Goal: Task Accomplishment & Management: Use online tool/utility

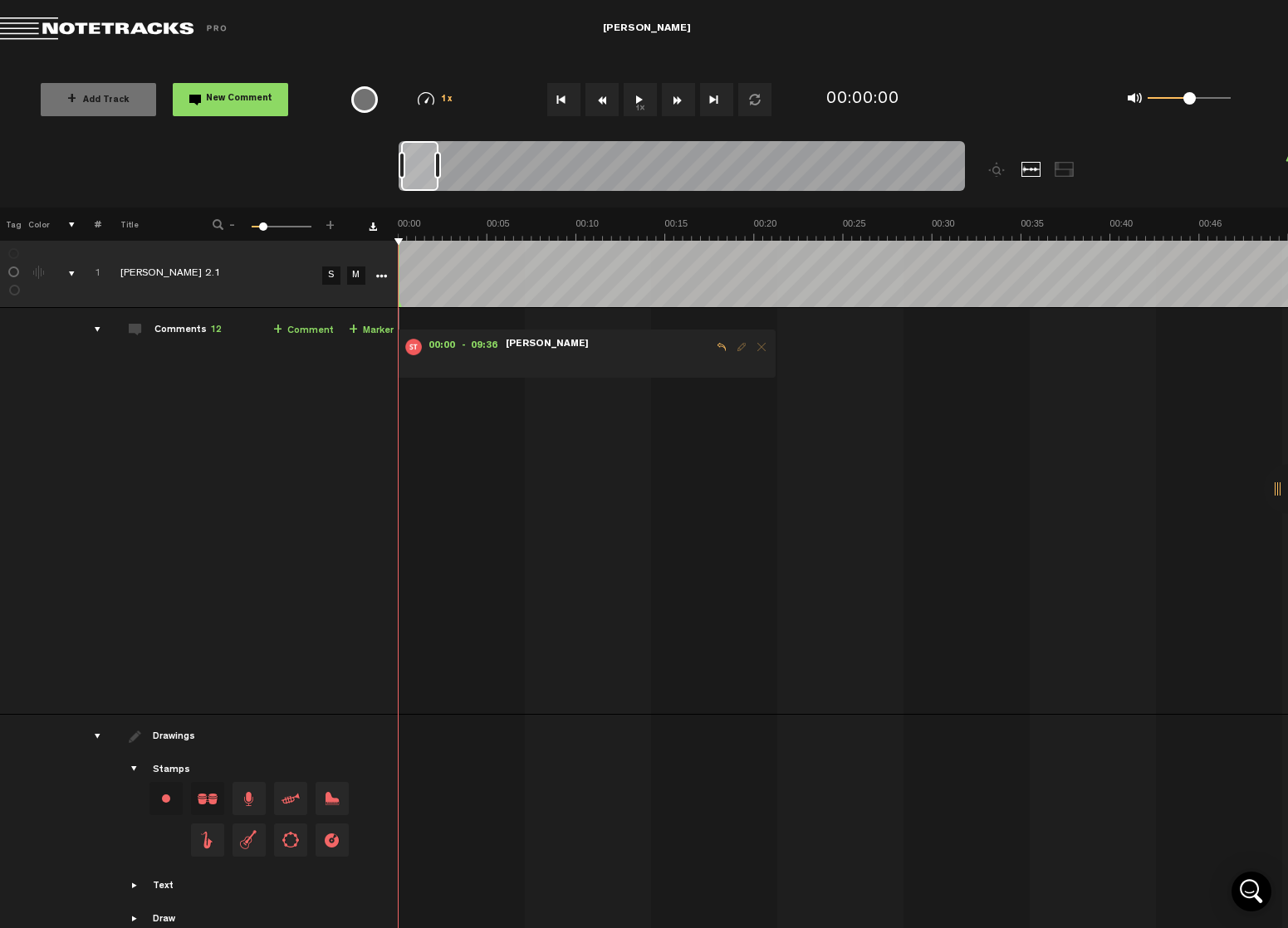
click at [220, 328] on td "Comments 12 + Comment + Marker" at bounding box center [250, 511] width 297 height 407
click at [217, 330] on span "12" at bounding box center [215, 330] width 11 height 10
click at [640, 98] on button "1x" at bounding box center [640, 99] width 33 height 33
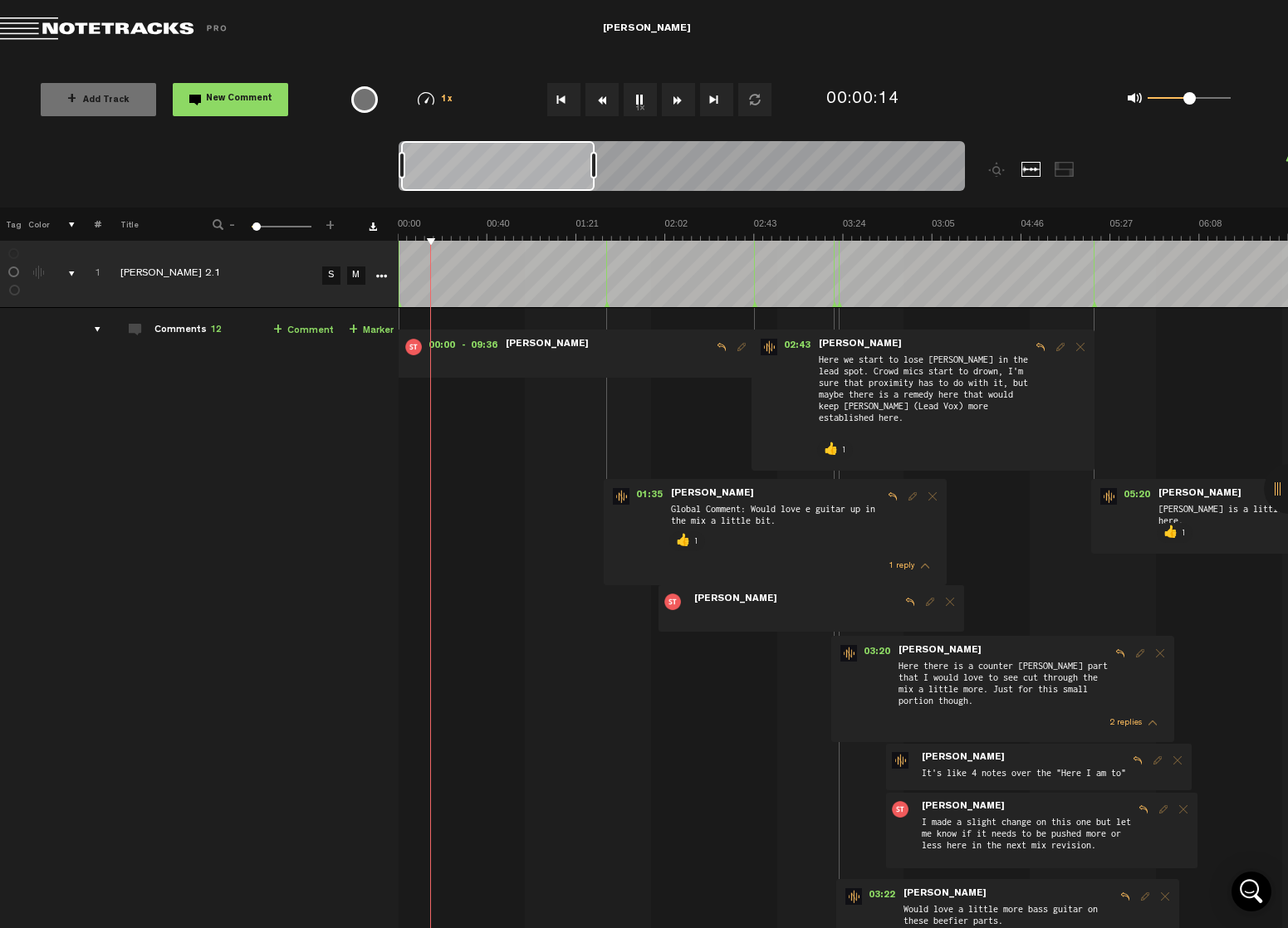
drag, startPoint x: 437, startPoint y: 163, endPoint x: 593, endPoint y: 163, distance: 156.0
click at [593, 163] on div at bounding box center [593, 165] width 7 height 26
click at [797, 613] on span at bounding box center [797, 615] width 207 height 18
click at [728, 594] on span "[PERSON_NAME]" at bounding box center [736, 598] width 86 height 11
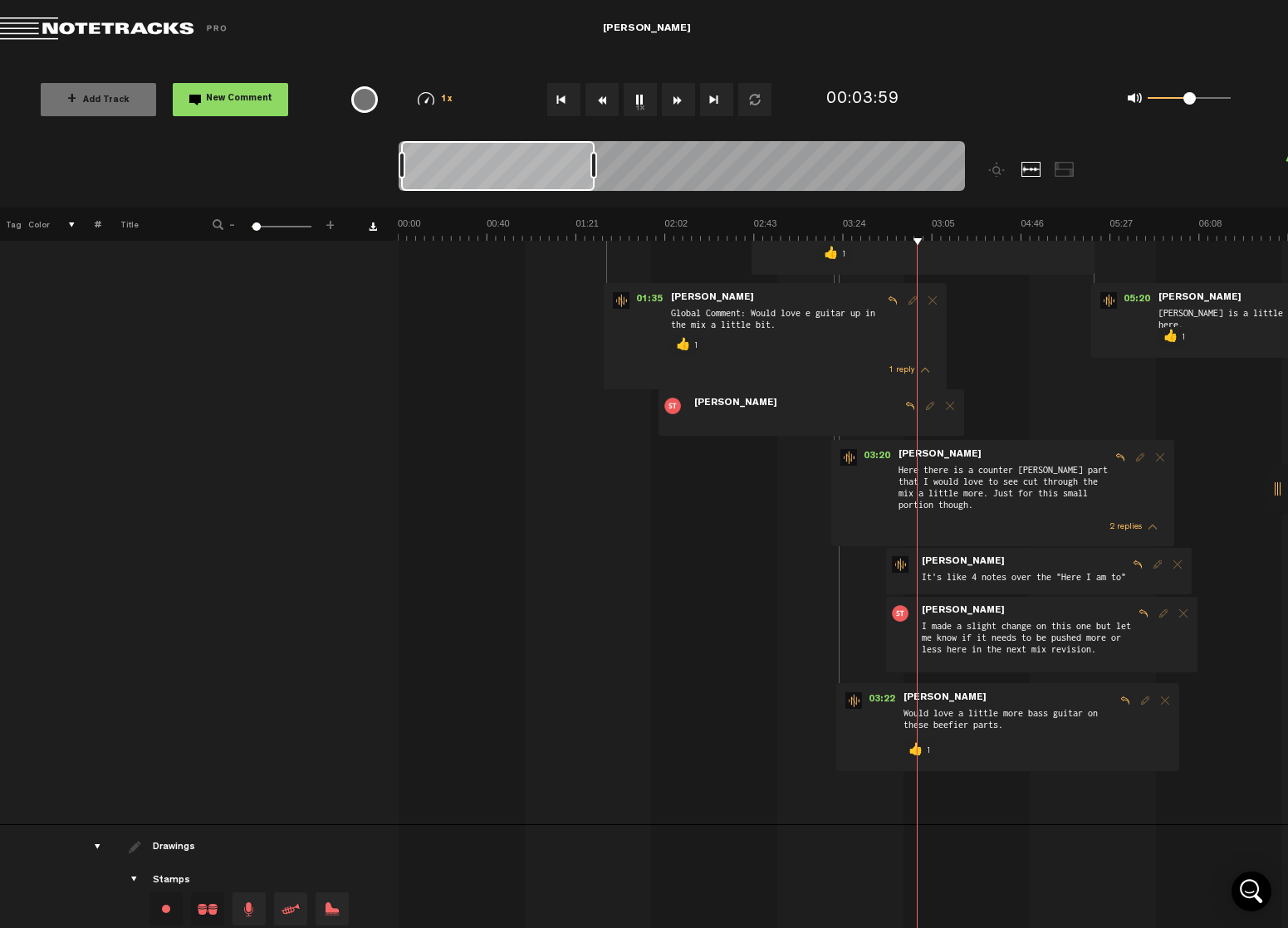
scroll to position [341, 0]
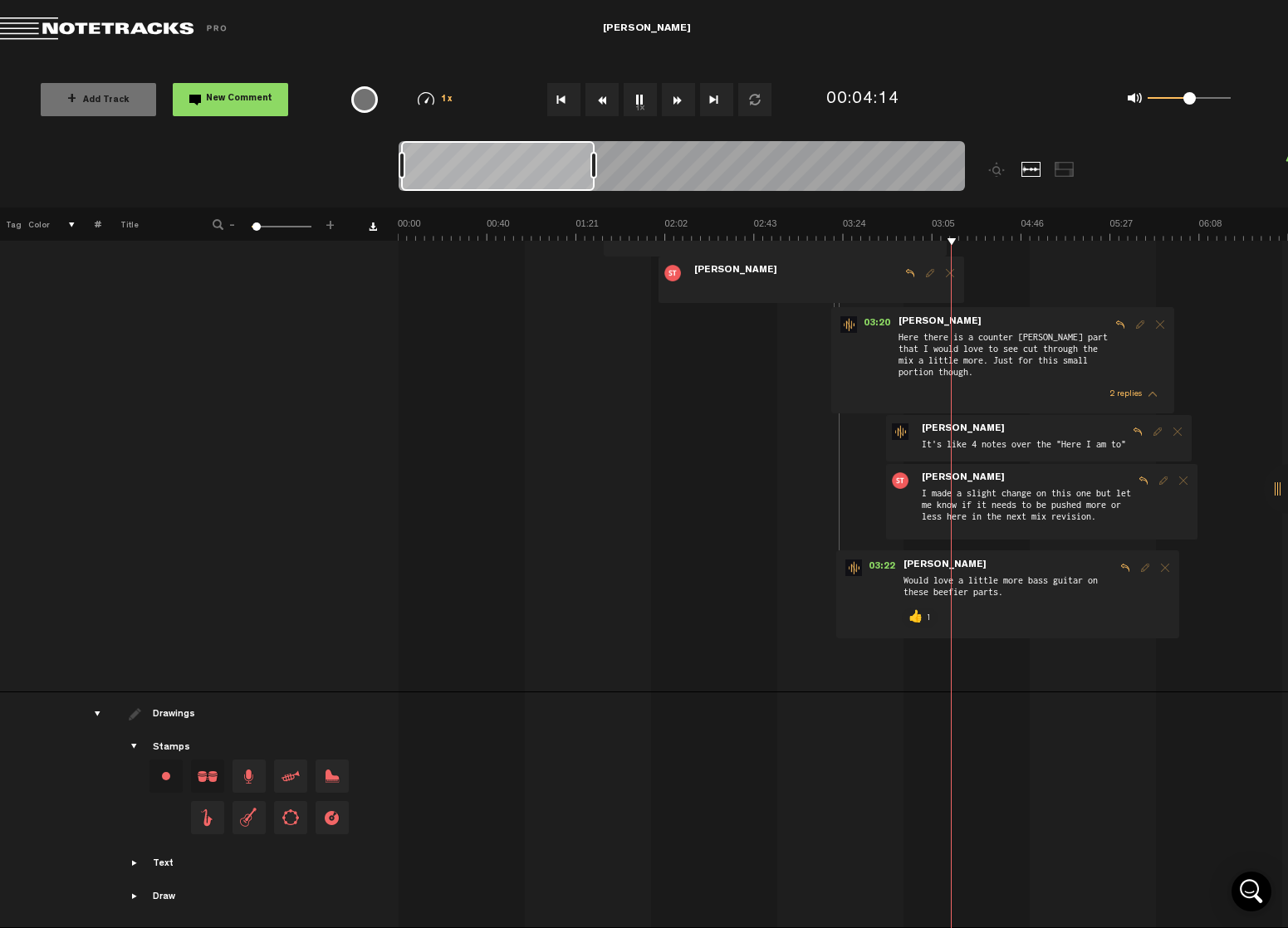
click at [1127, 390] on span "2 replies" at bounding box center [1125, 394] width 33 height 8
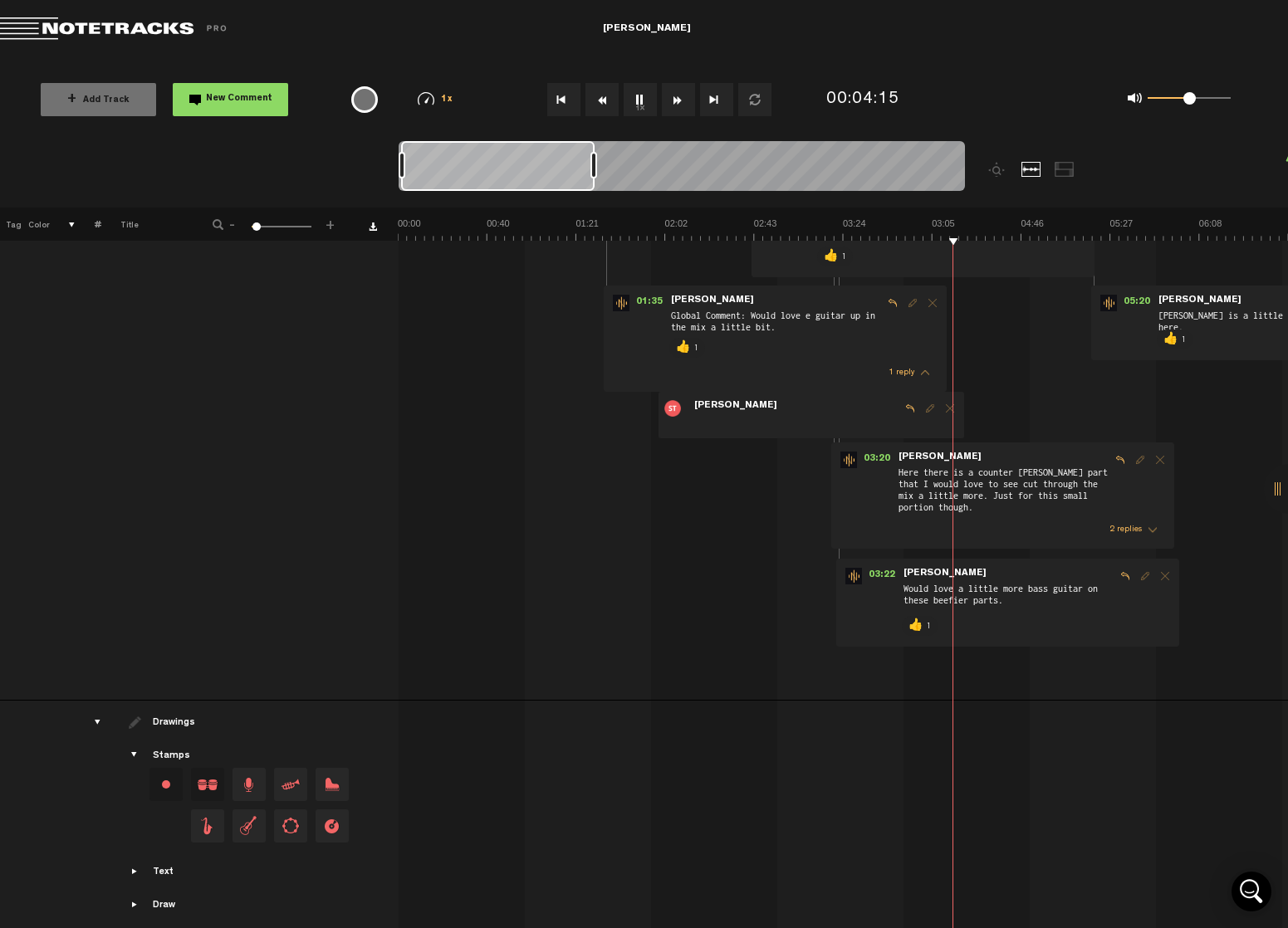
scroll to position [0, 0]
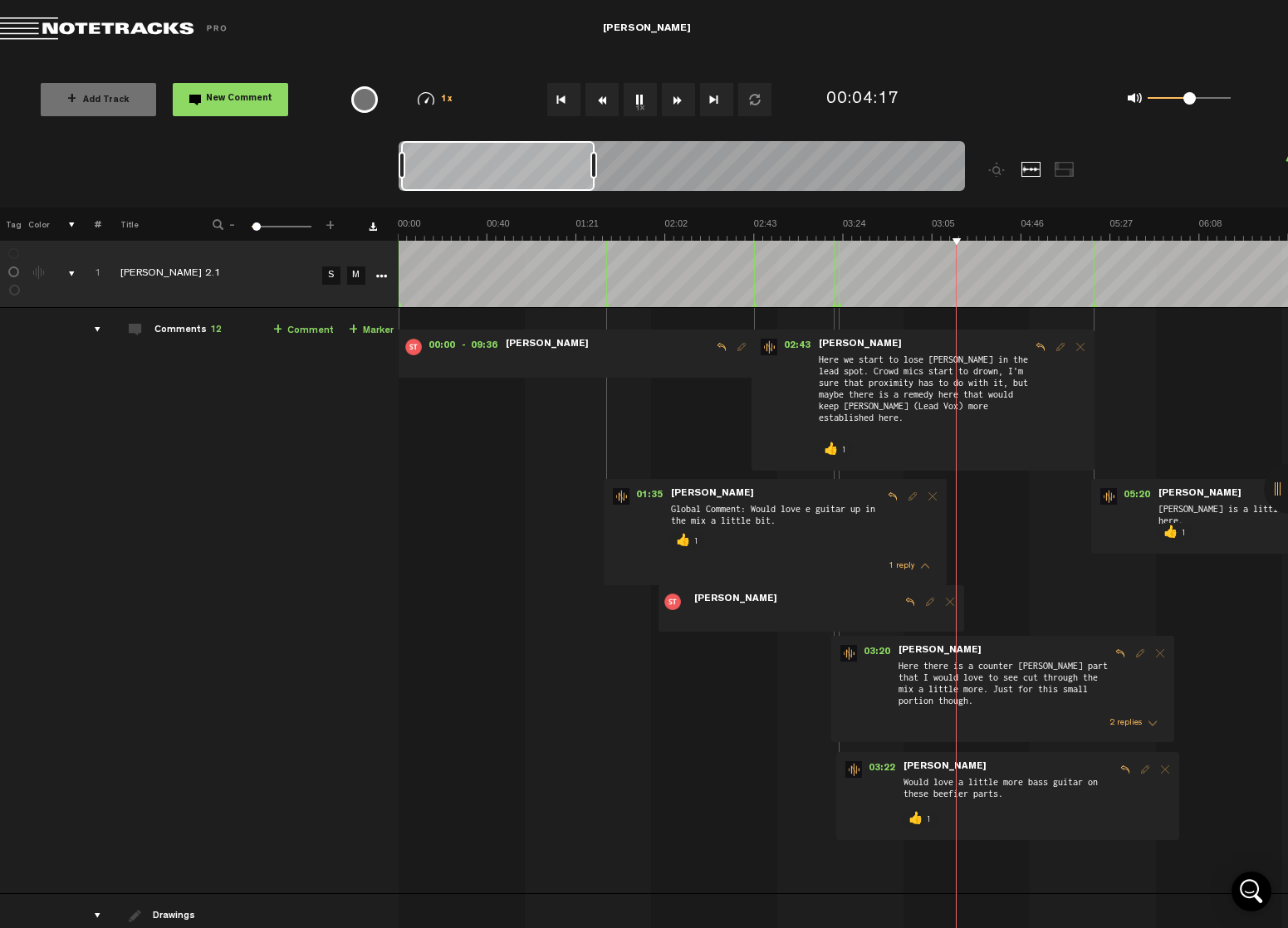
click at [901, 563] on span "1 reply" at bounding box center [900, 565] width 25 height 8
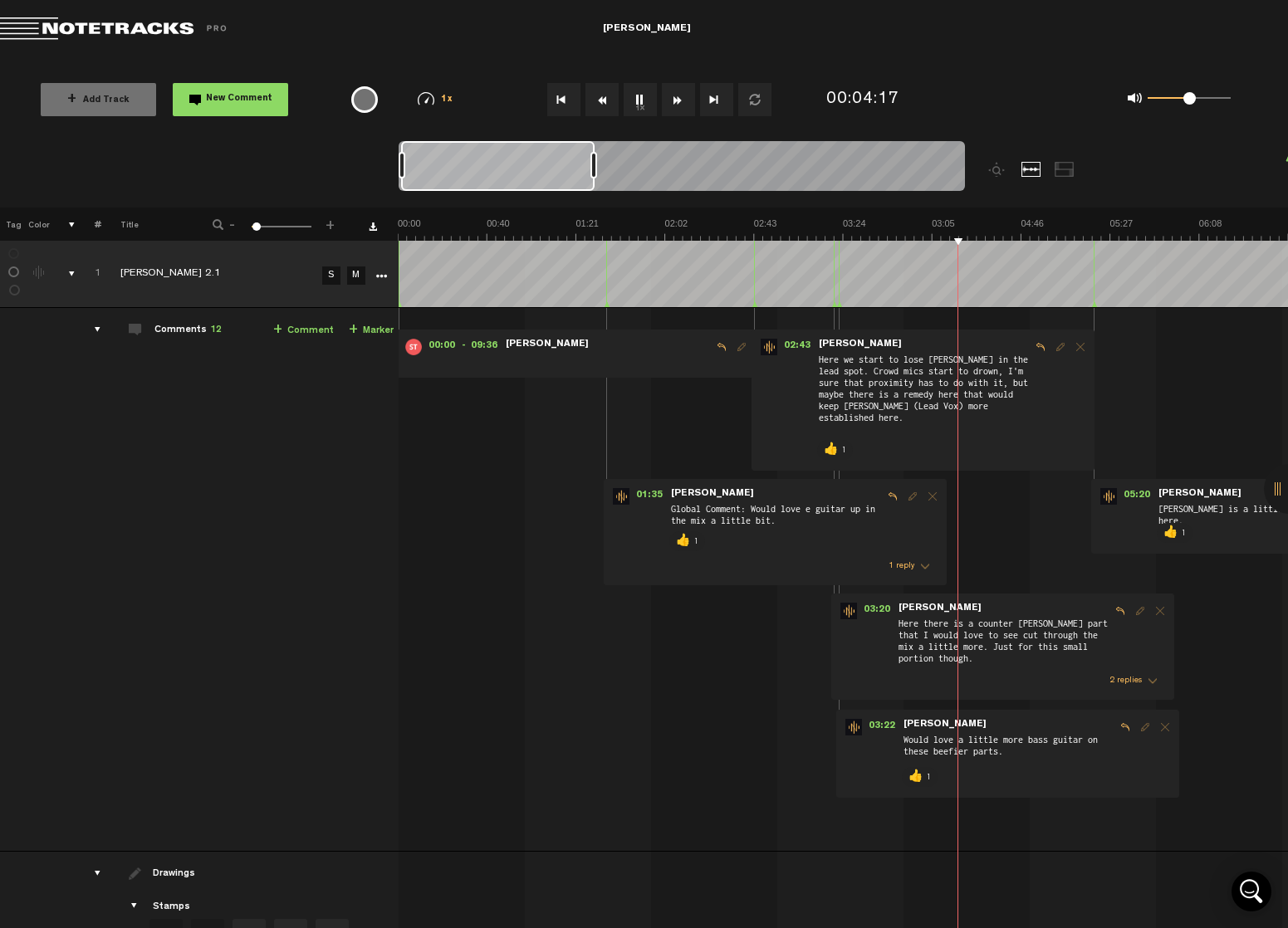
click at [901, 563] on span "1 reply" at bounding box center [900, 565] width 25 height 8
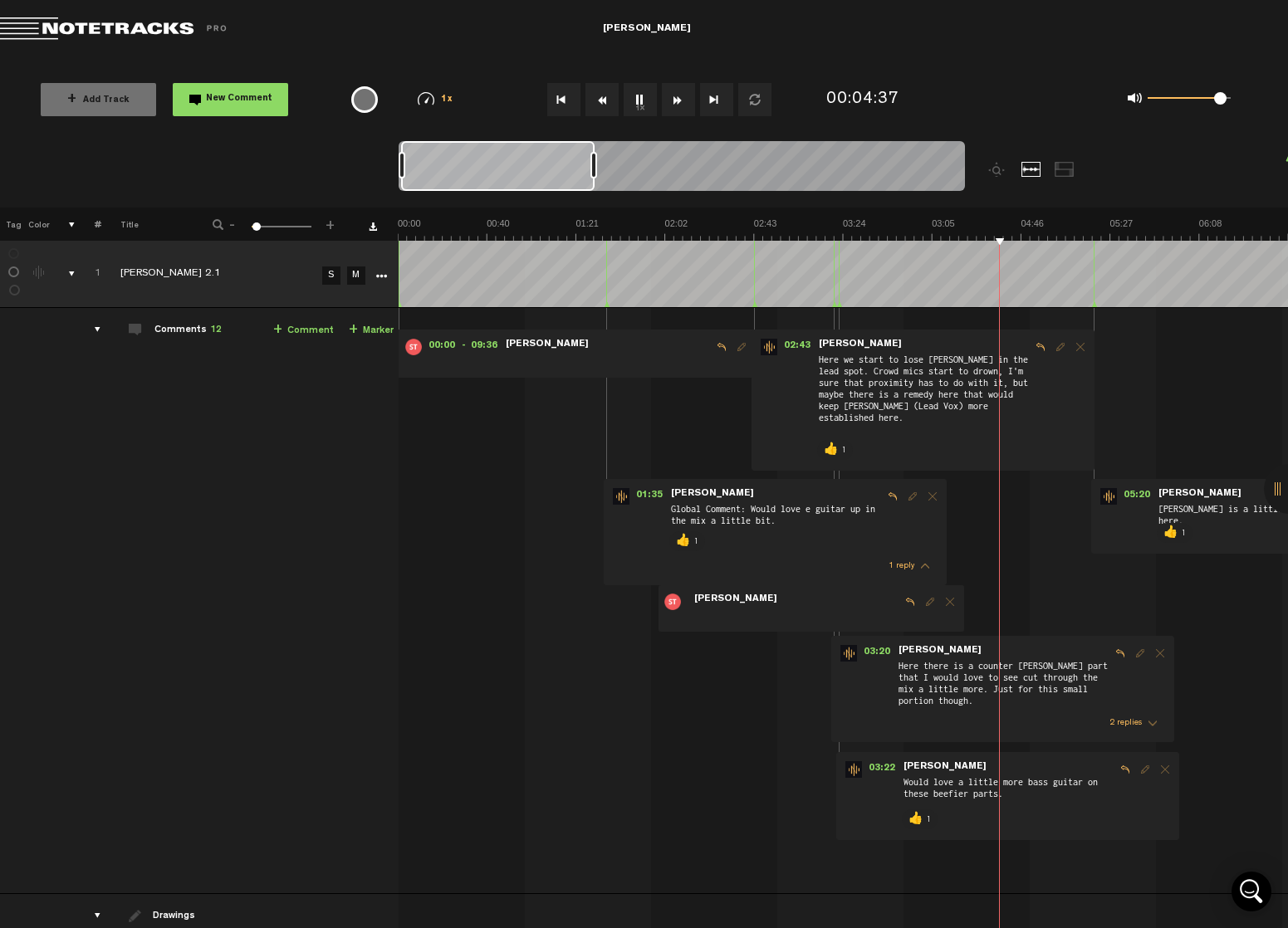
drag, startPoint x: 1195, startPoint y: 101, endPoint x: 1219, endPoint y: 97, distance: 24.3
click at [1219, 100] on span at bounding box center [1220, 98] width 12 height 12
click at [877, 649] on span "03:20" at bounding box center [877, 653] width 40 height 17
click at [830, 231] on img at bounding box center [1287, 228] width 1780 height 23
click at [813, 229] on img at bounding box center [1287, 228] width 1780 height 23
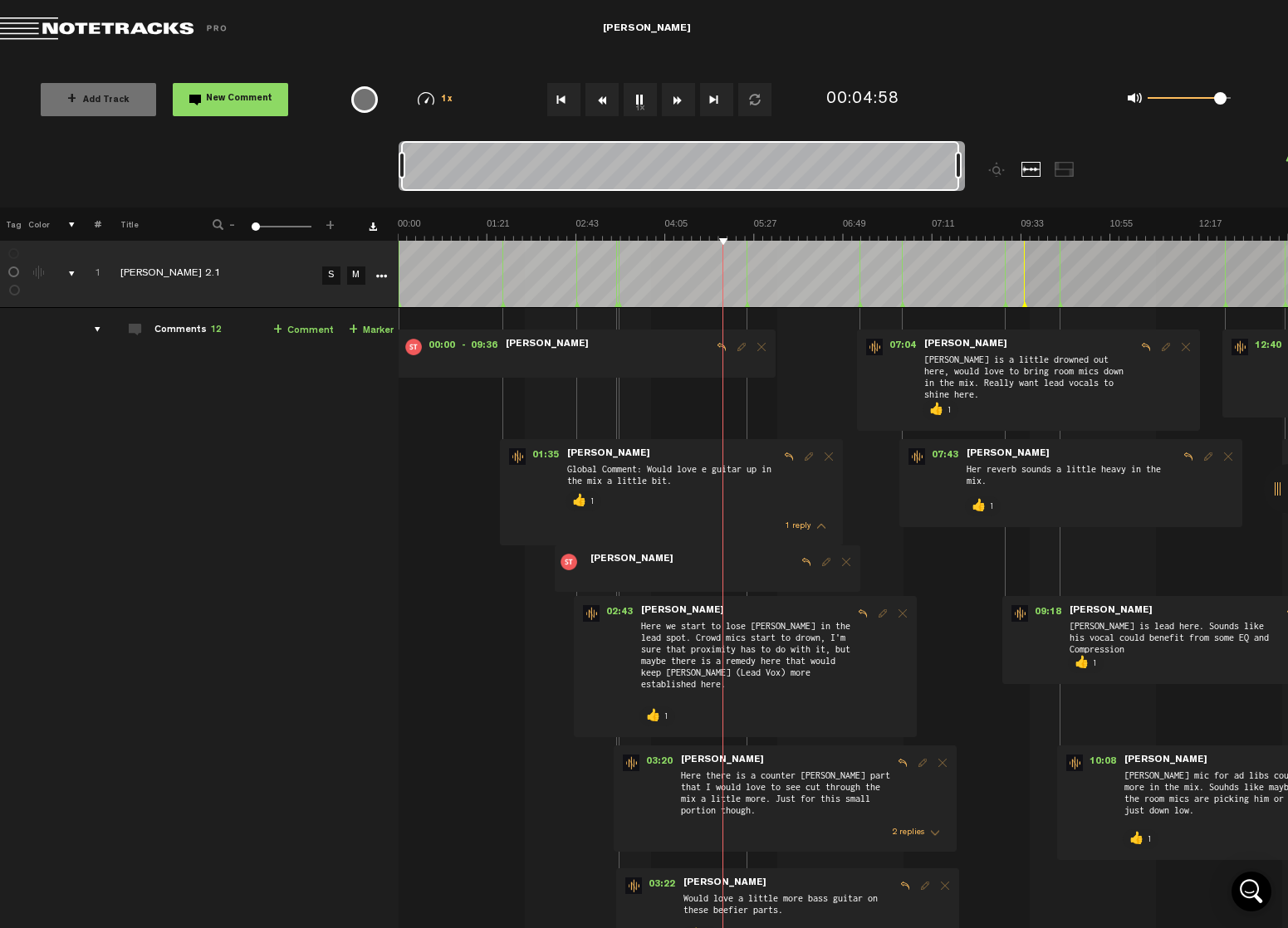
drag, startPoint x: 590, startPoint y: 161, endPoint x: 985, endPoint y: 170, distance: 395.1
click at [985, 170] on div at bounding box center [753, 175] width 709 height 67
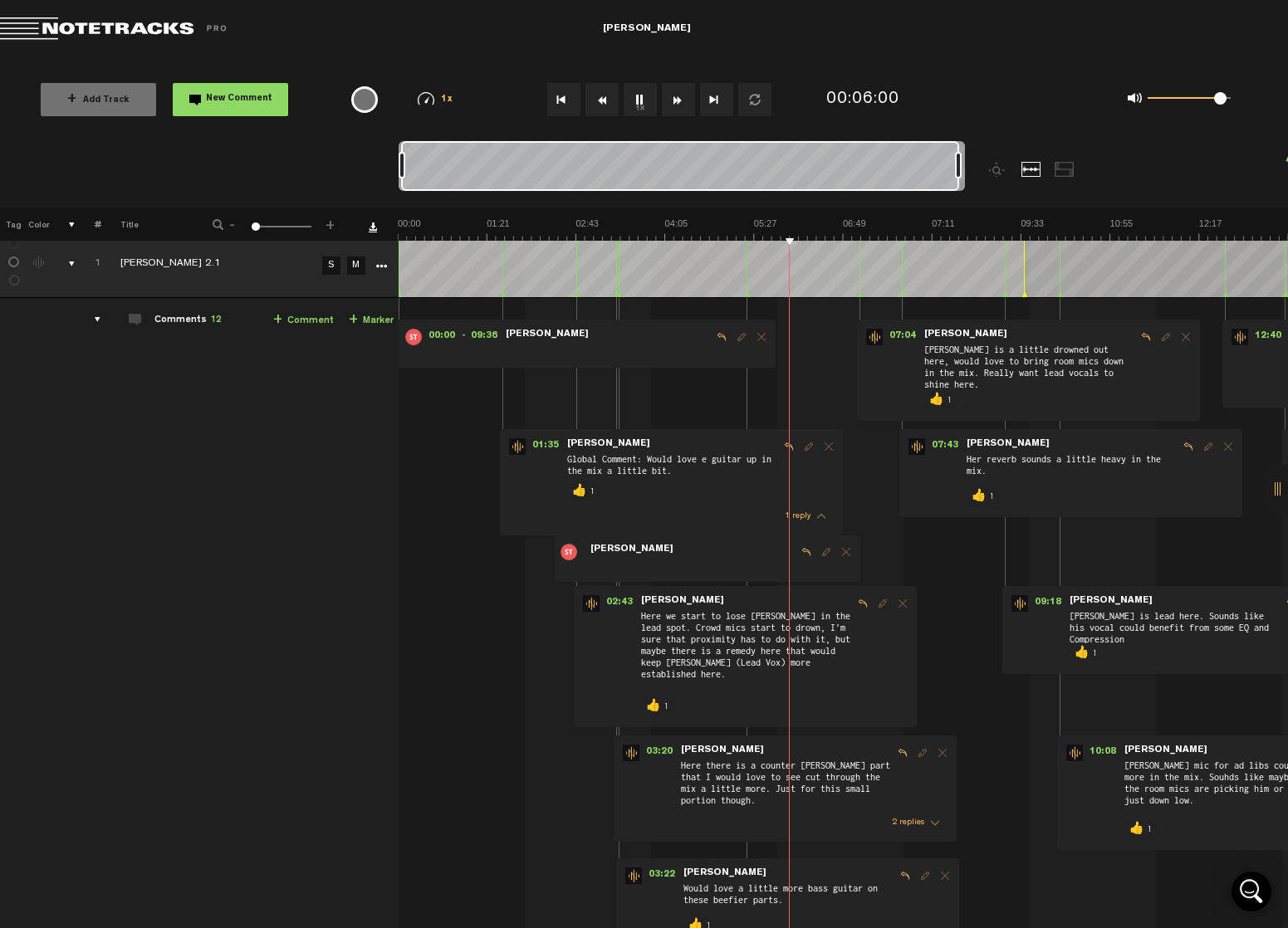
click at [370, 229] on link "Download comments" at bounding box center [372, 226] width 8 height 8
click at [154, 638] on td "Comments 12 + Comment + Marker" at bounding box center [250, 692] width 297 height 790
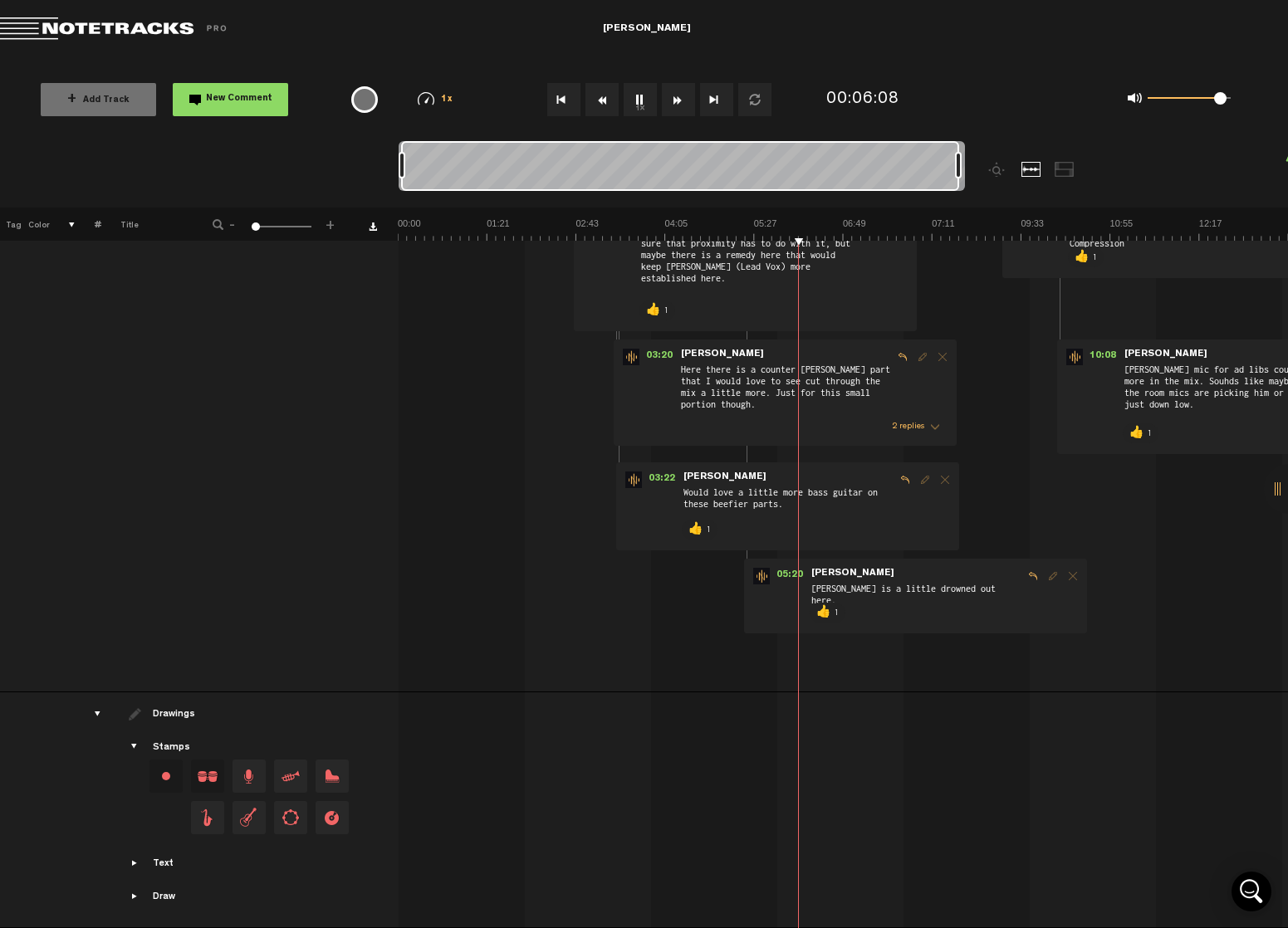
scroll to position [0, 0]
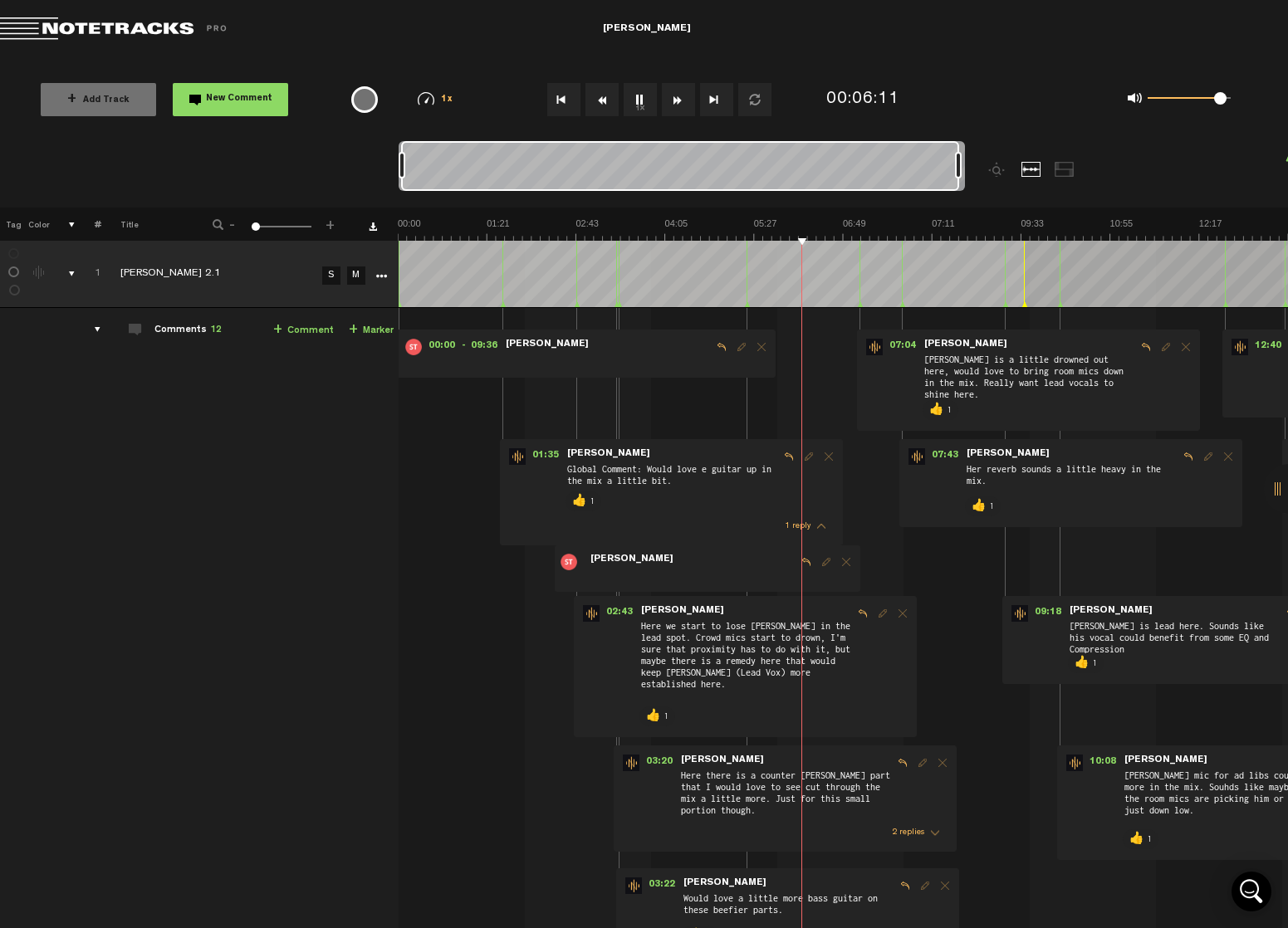
click at [190, 261] on td "[PERSON_NAME] 2.1" at bounding box center [209, 274] width 216 height 67
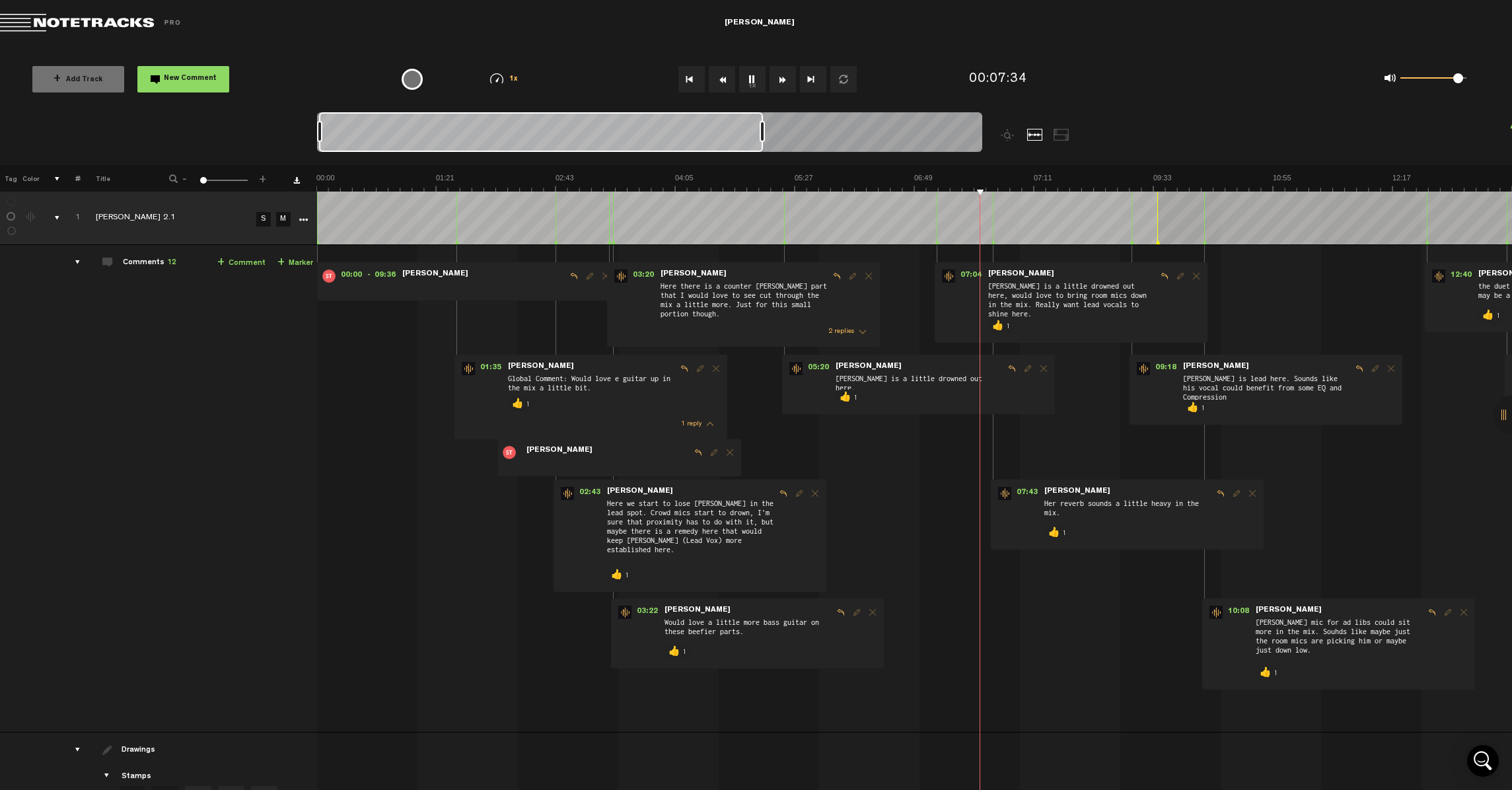
drag, startPoint x: 762, startPoint y: 133, endPoint x: 1039, endPoint y: 127, distance: 277.1
click at [1024, 136] on div at bounding box center [732, 139] width 832 height 53
drag, startPoint x: 763, startPoint y: 131, endPoint x: 1203, endPoint y: 141, distance: 440.1
click at [1024, 141] on nt-zoom-navigation-bar at bounding box center [756, 139] width 1512 height 53
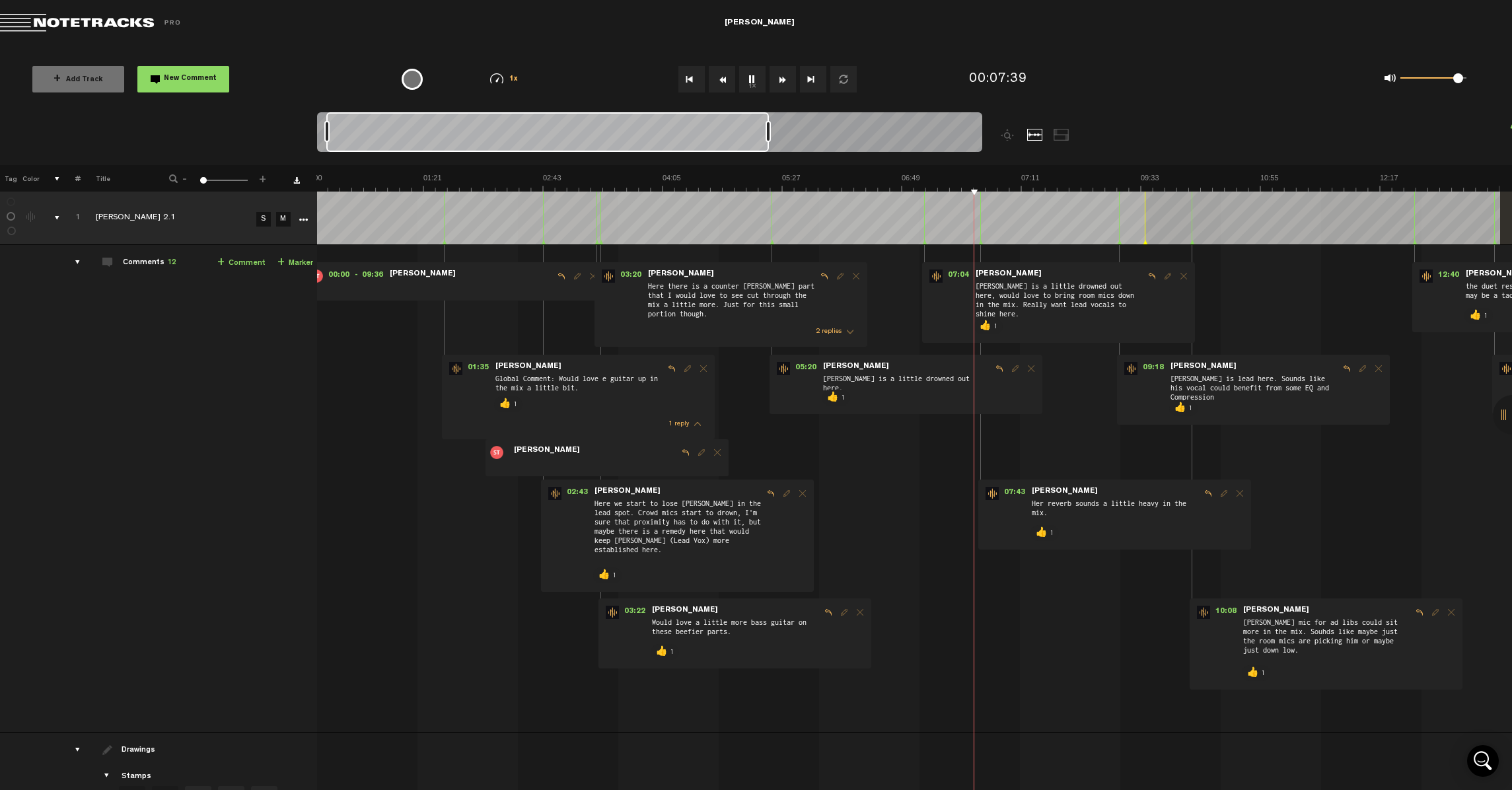
click at [848, 144] on div at bounding box center [649, 134] width 665 height 44
click at [825, 134] on div at bounding box center [649, 134] width 665 height 44
drag, startPoint x: 766, startPoint y: 129, endPoint x: 1076, endPoint y: 148, distance: 310.6
click at [1024, 148] on div at bounding box center [732, 139] width 832 height 53
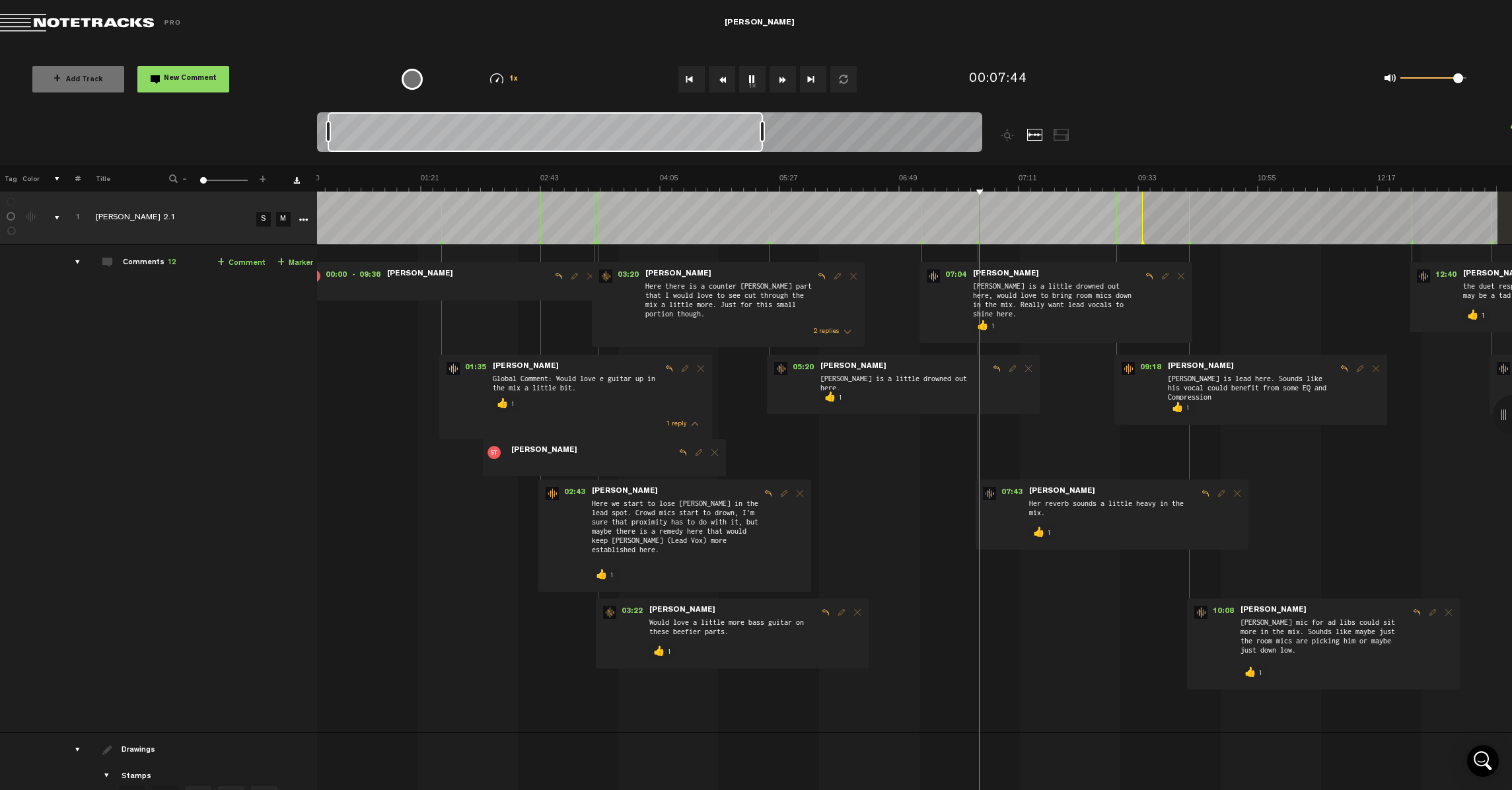
scroll to position [0, 29]
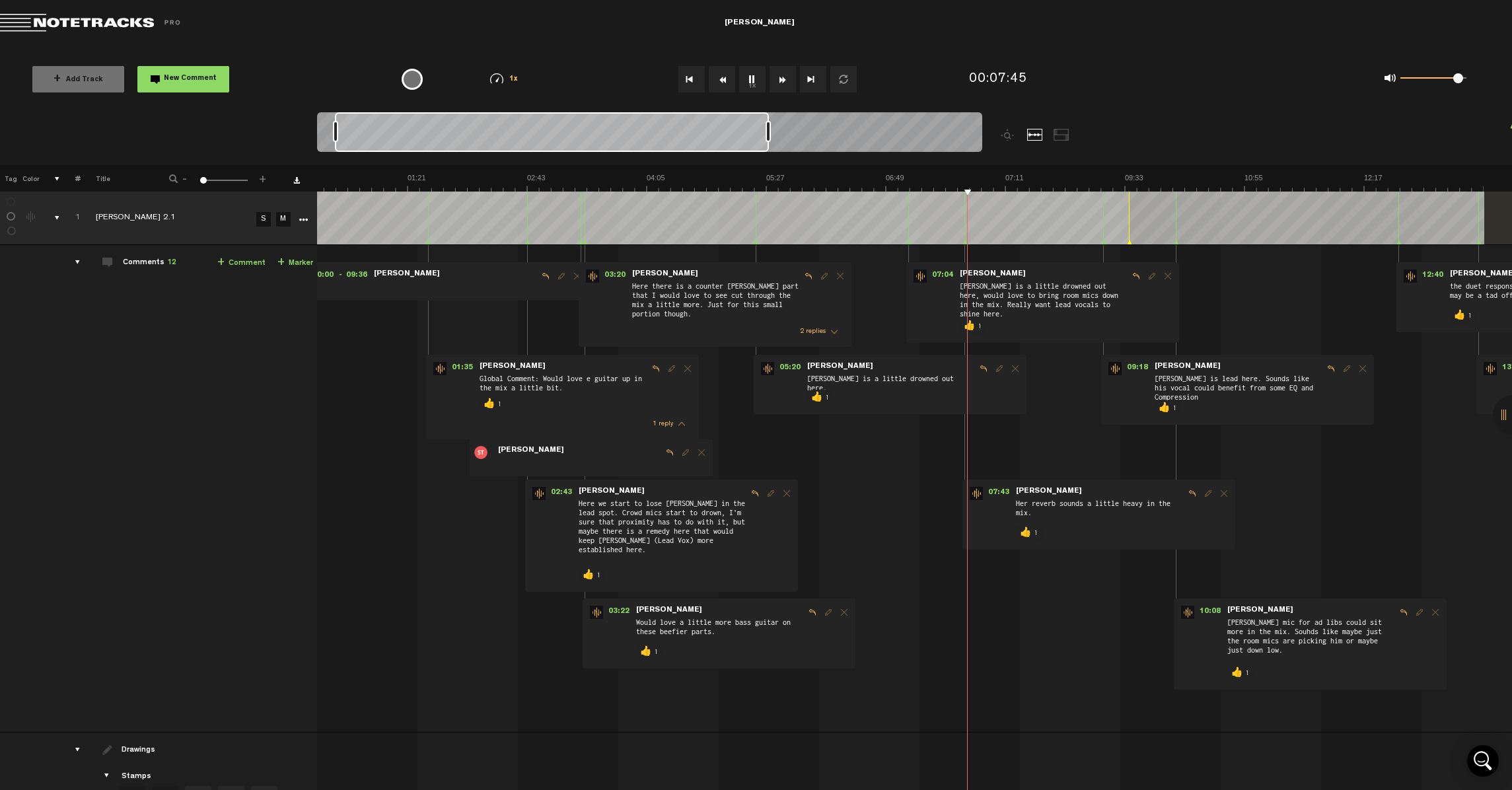
drag, startPoint x: 522, startPoint y: 136, endPoint x: 768, endPoint y: 142, distance: 246.1
click at [735, 142] on div at bounding box center [552, 132] width 434 height 40
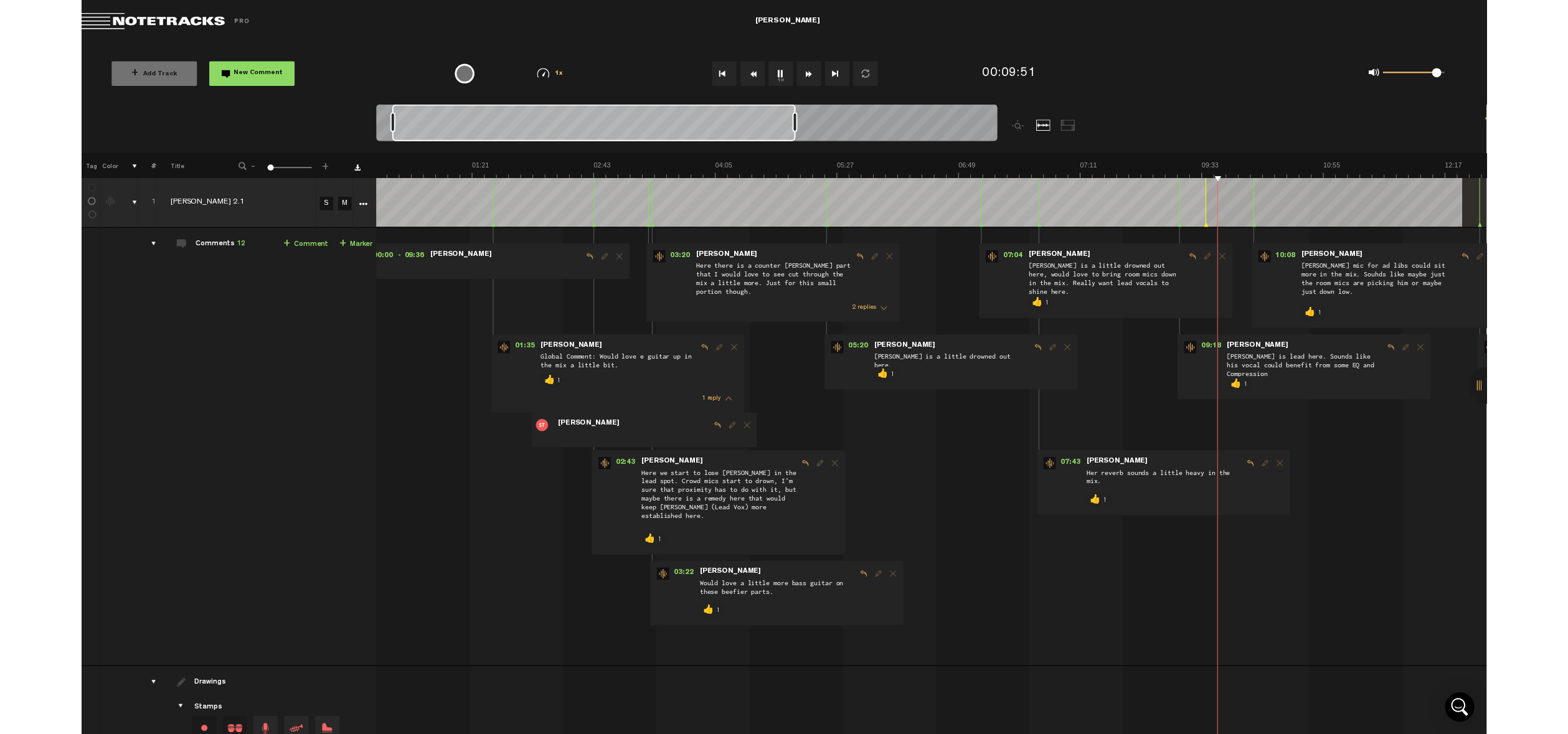
scroll to position [0, 26]
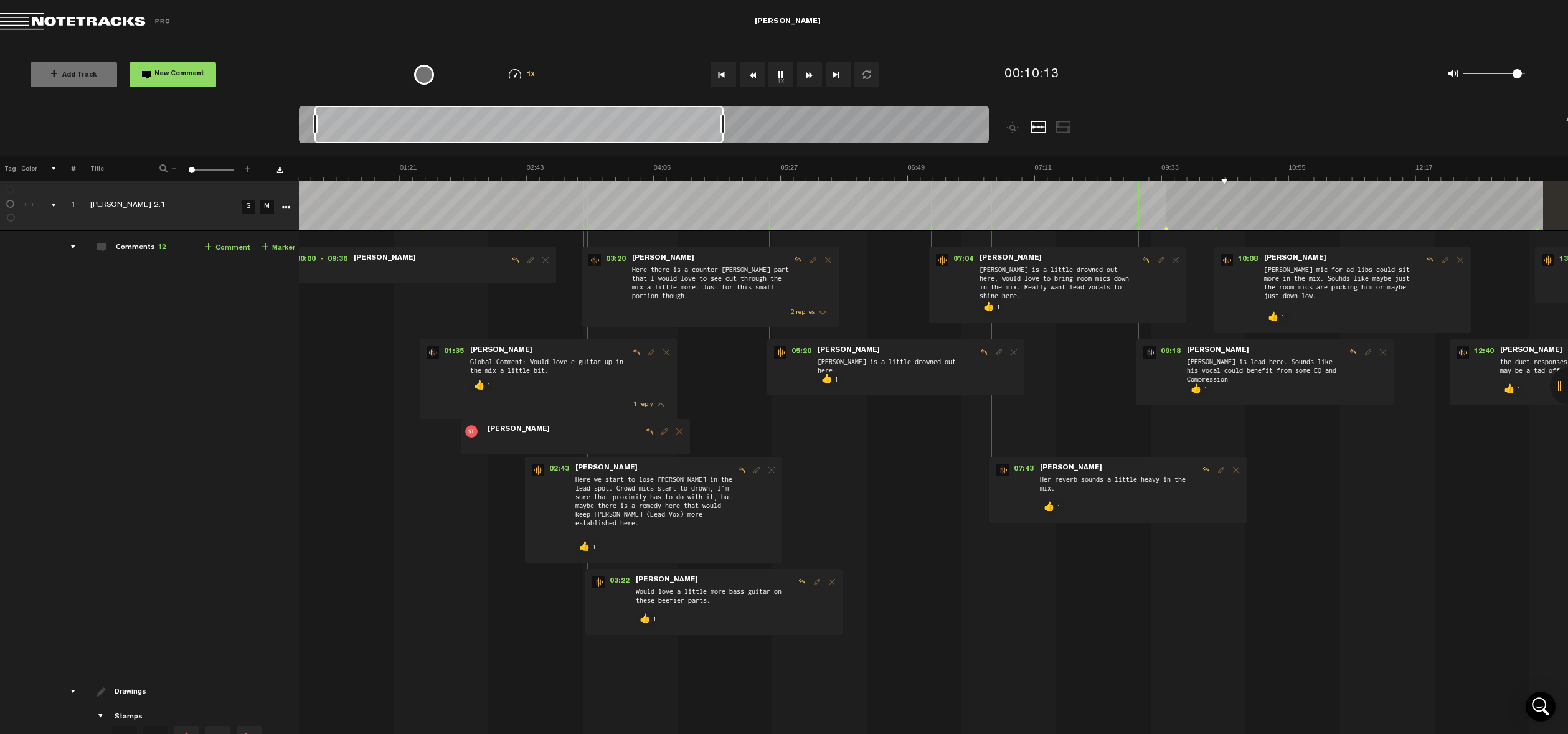
click at [52, 204] on div "comments, stamps & drawings" at bounding box center [48, 205] width 19 height 13
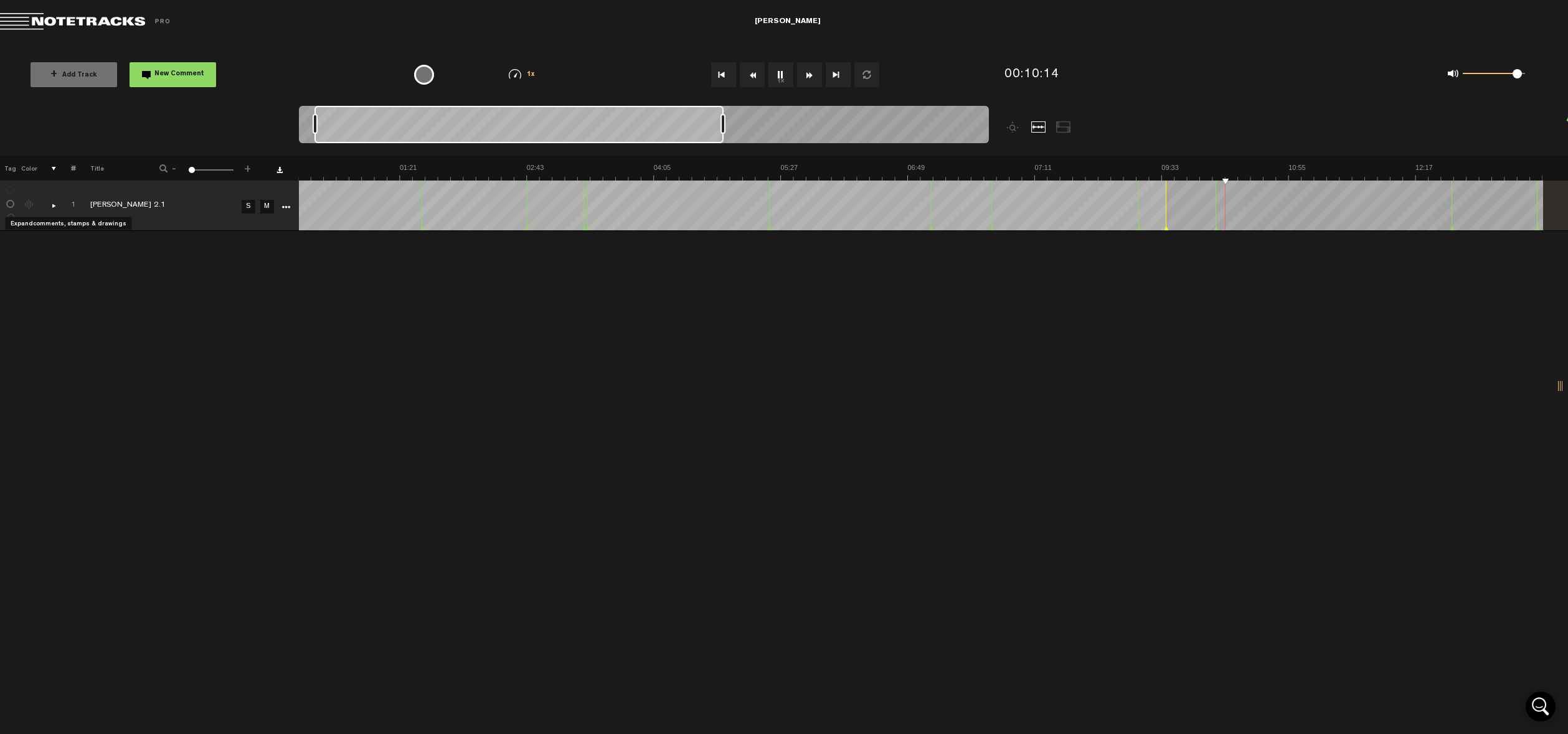
click at [53, 201] on div "comments, stamps & drawings" at bounding box center [48, 205] width 19 height 13
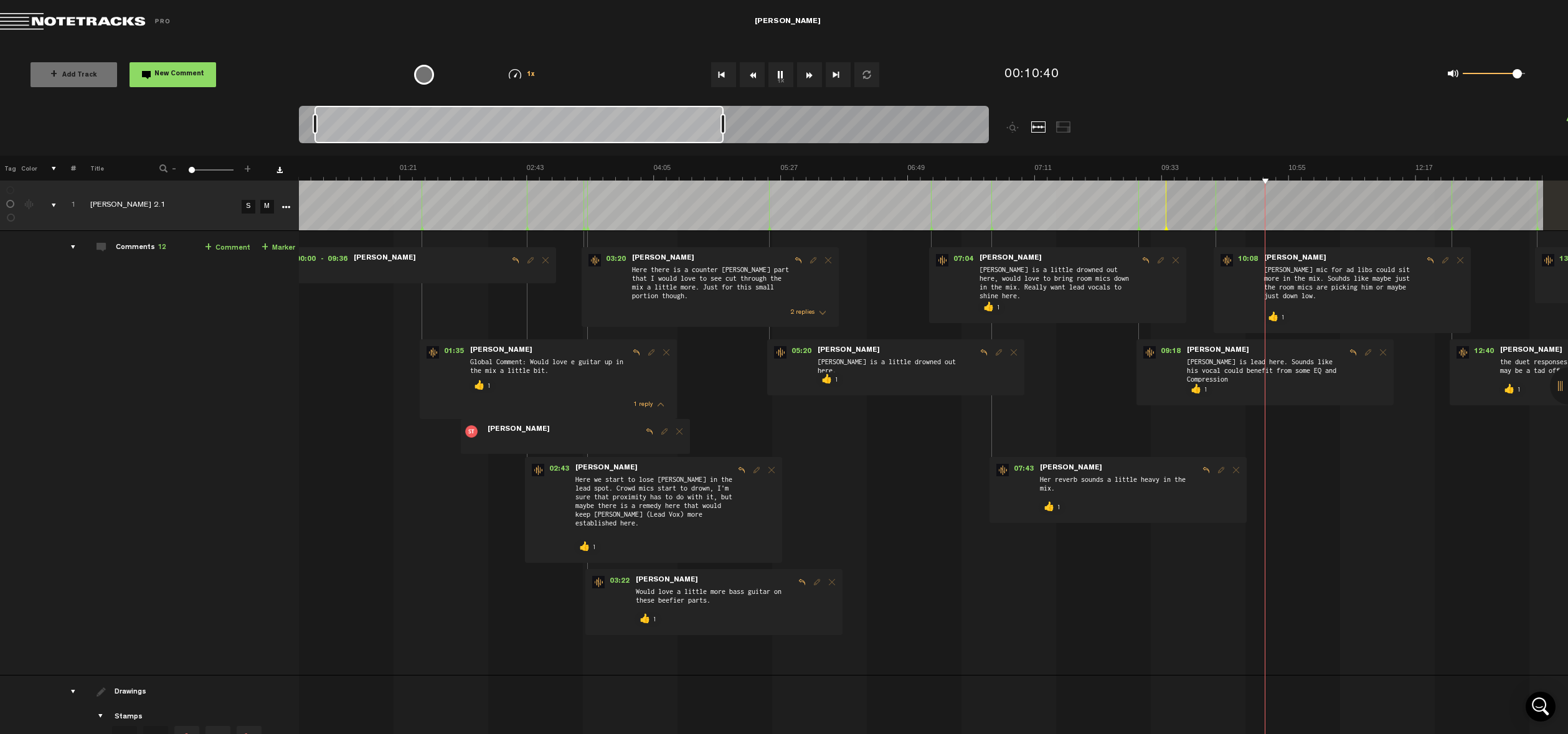
click at [425, 74] on div "{{ tooltip_message }}" at bounding box center [424, 75] width 20 height 20
click at [495, 50] on div "+ Add Track New Comment 1x 0.25x 0.5x 0.75x 1x 1.25x 1.5x 1.75x 2x All emojis 😀…" at bounding box center [784, 75] width 1568 height 62
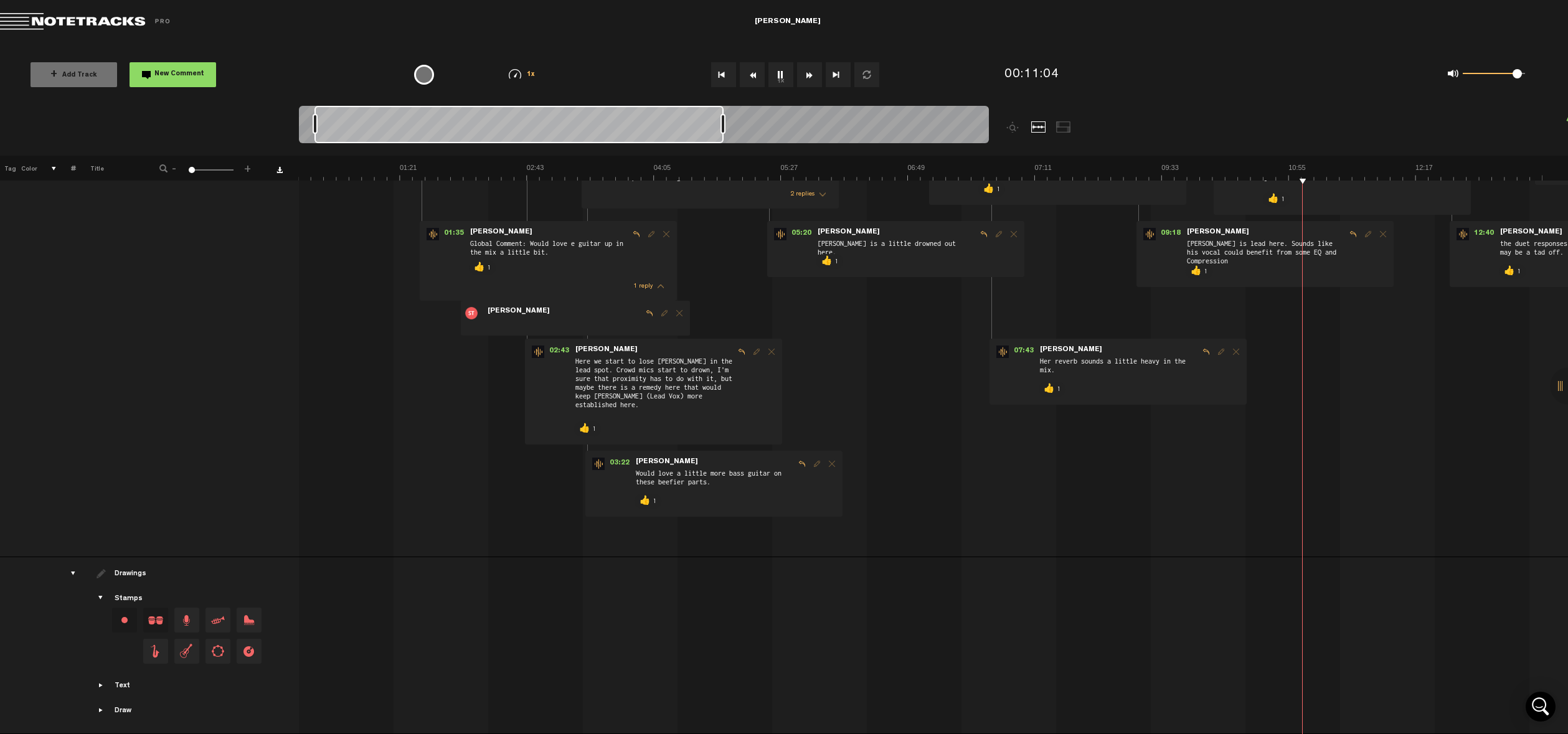
scroll to position [0, 0]
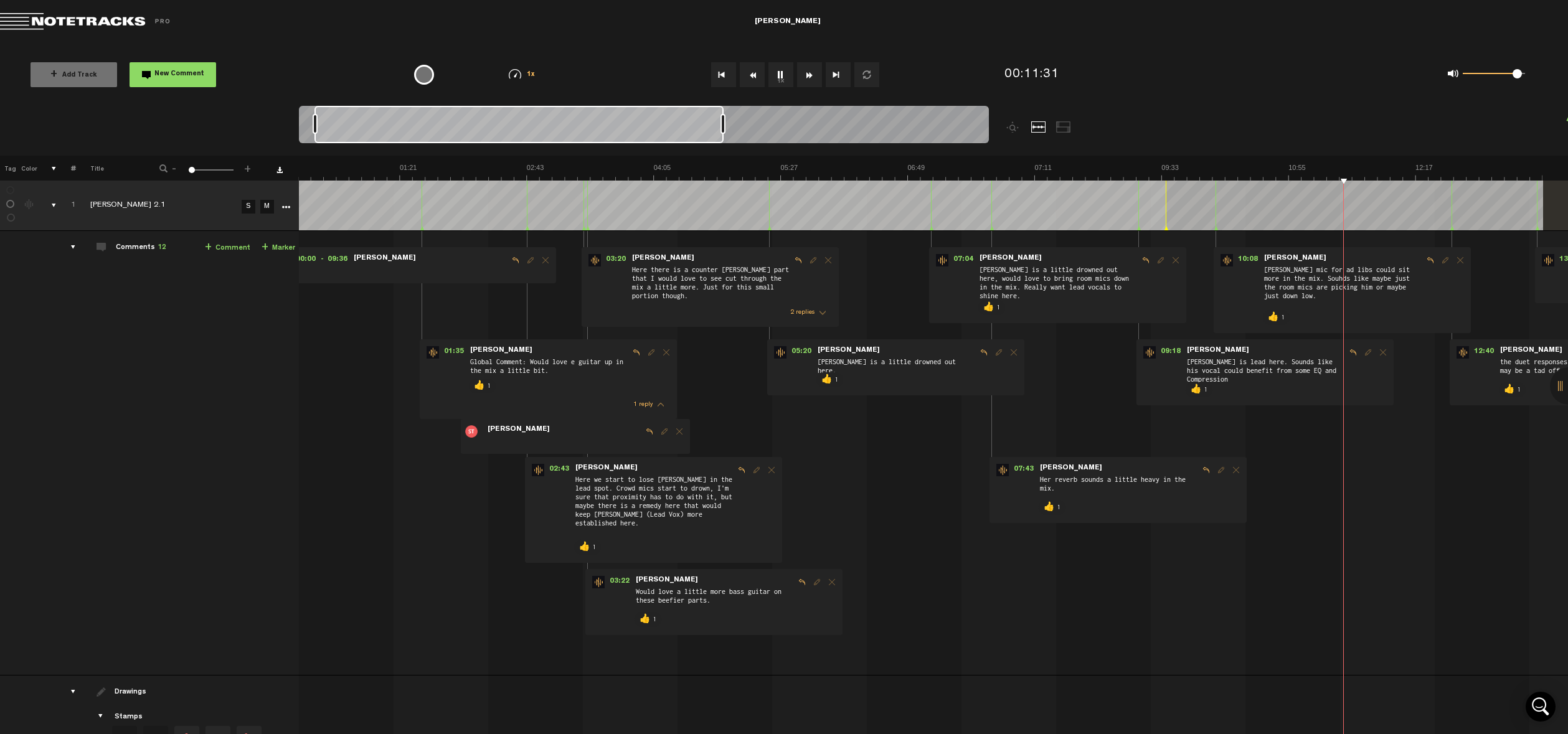
click at [185, 221] on td "[PERSON_NAME] 2.1" at bounding box center [157, 206] width 162 height 50
click at [52, 204] on div "comments, stamps & drawings" at bounding box center [48, 205] width 19 height 13
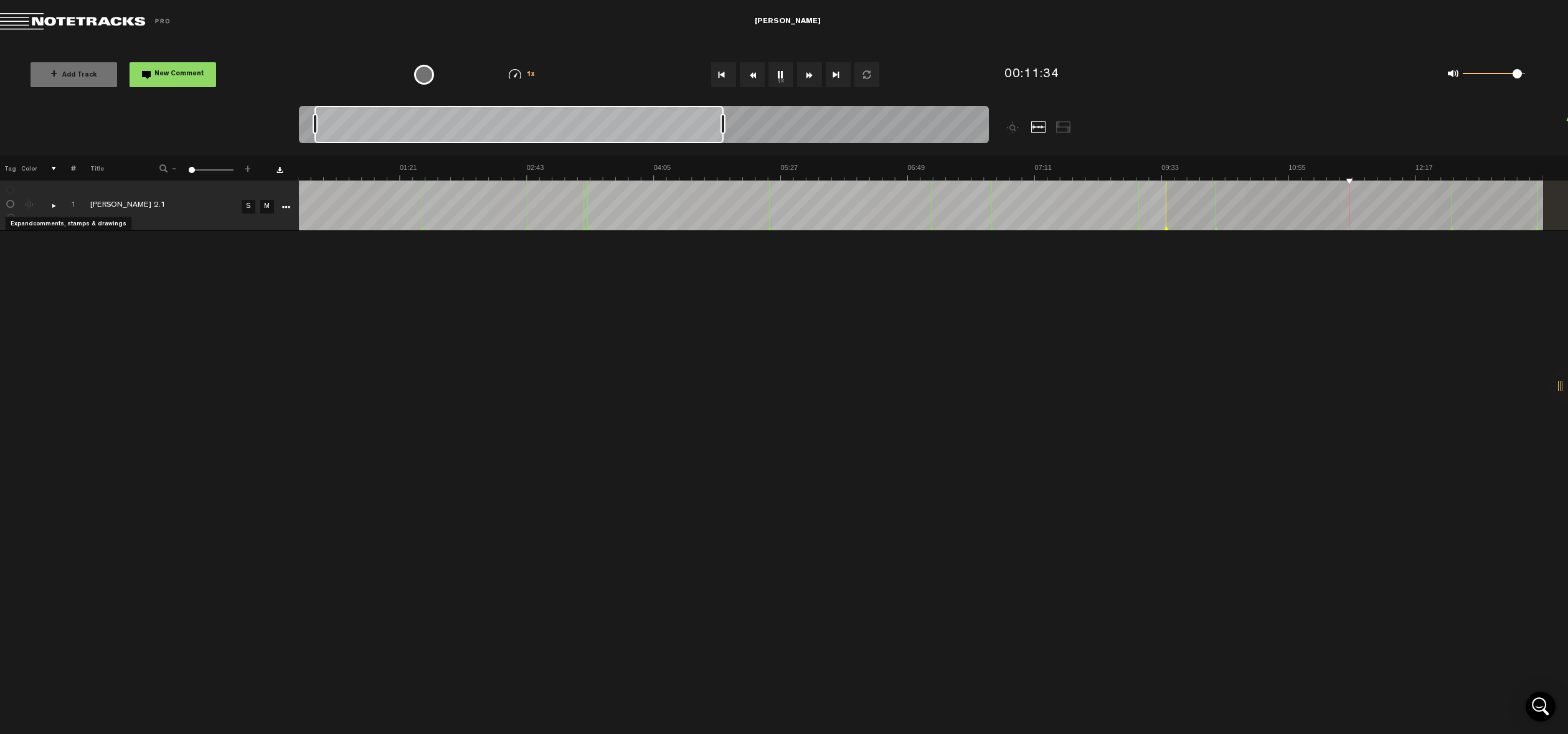
click at [52, 204] on div "comments, stamps & drawings" at bounding box center [48, 205] width 19 height 13
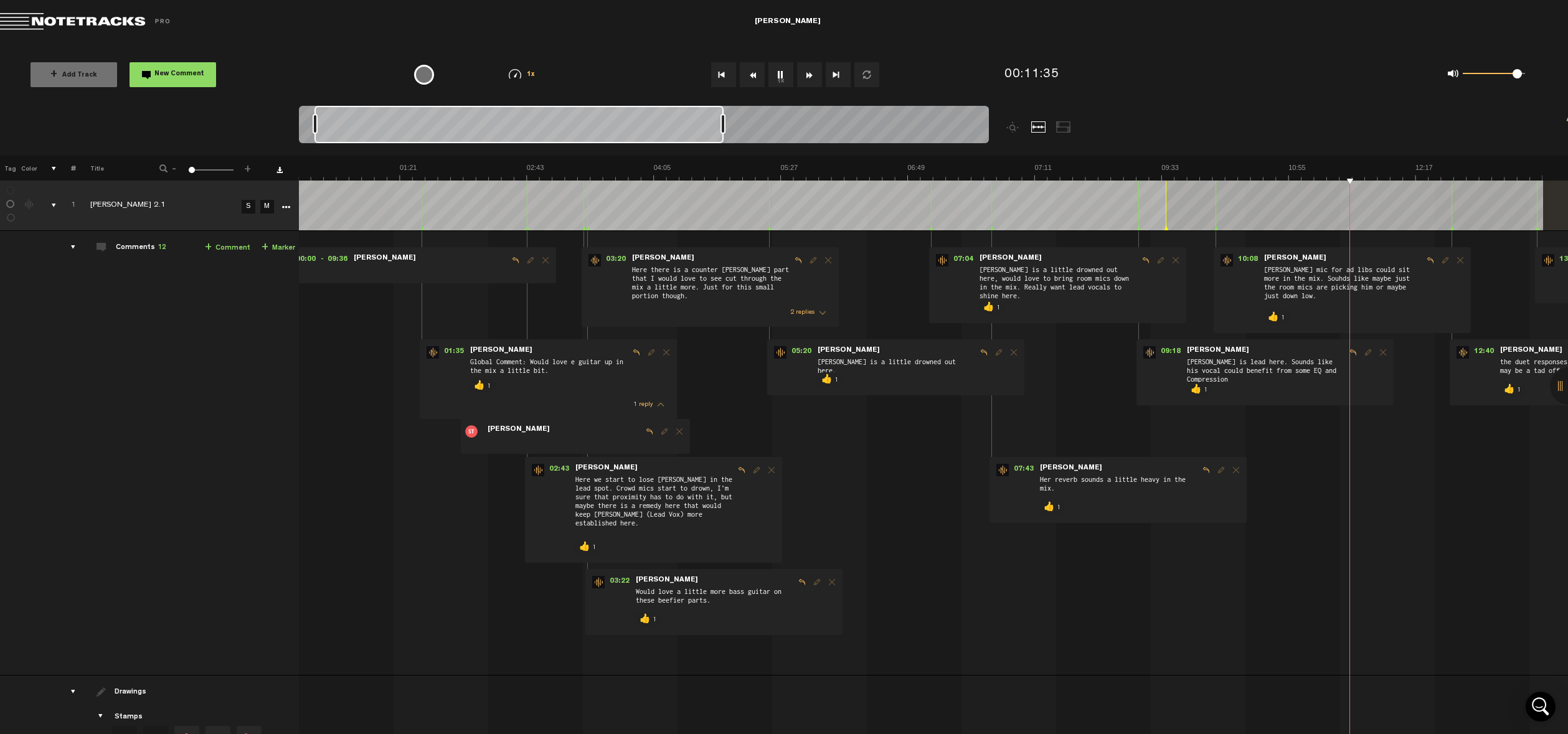
click at [148, 206] on div "Click to edit the title" at bounding box center [171, 206] width 162 height 13
click at [291, 208] on td at bounding box center [284, 206] width 18 height 50
click at [287, 208] on icon "More" at bounding box center [286, 207] width 9 height 9
click at [318, 282] on div "Download" at bounding box center [333, 273] width 108 height 23
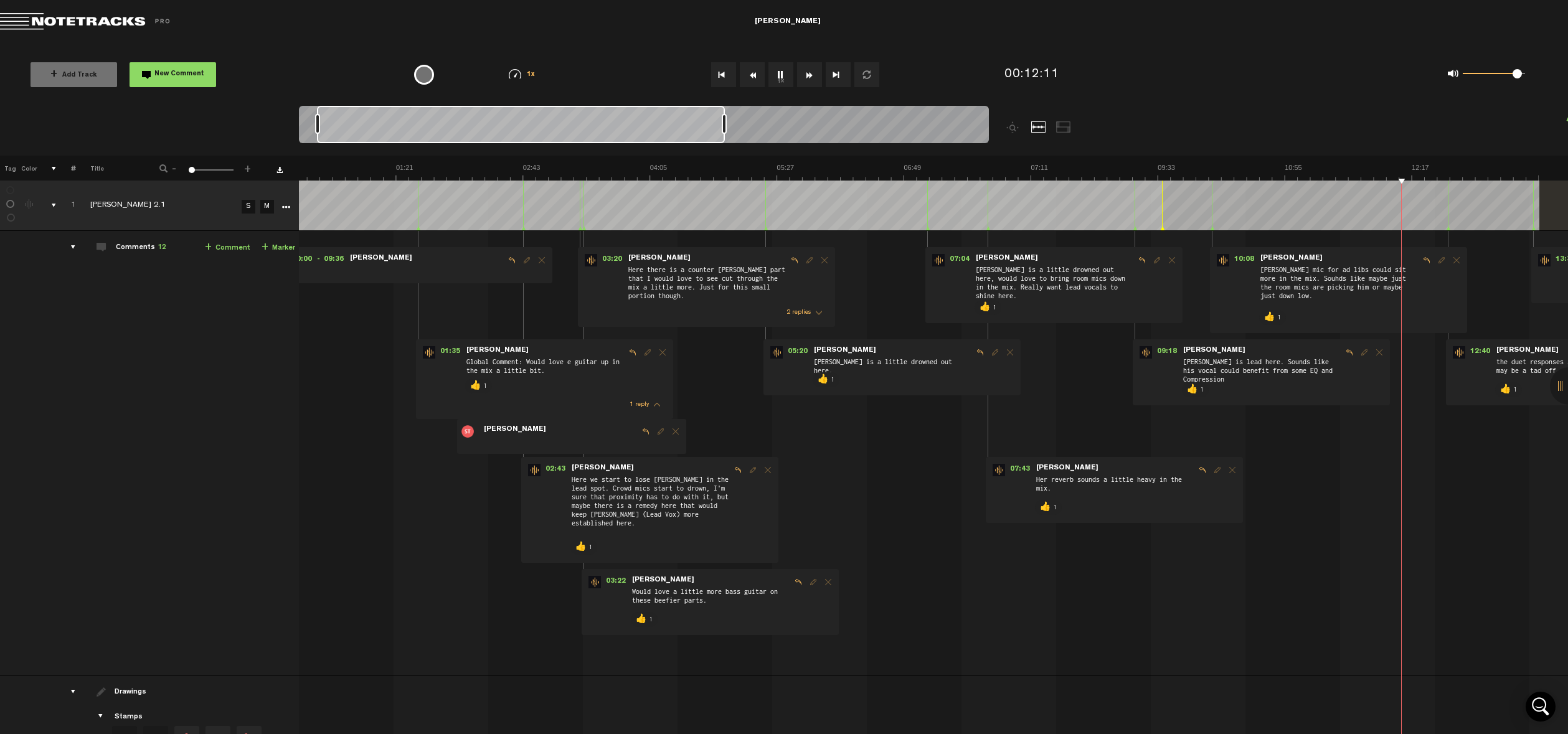
drag, startPoint x: 699, startPoint y: 126, endPoint x: 1271, endPoint y: 141, distance: 572.2
click at [965, 141] on nt-zoom-navigation-bar at bounding box center [784, 131] width 1568 height 50
click at [876, 118] on div at bounding box center [644, 127] width 690 height 42
click at [785, 117] on div at bounding box center [644, 127] width 690 height 42
click at [774, 128] on div at bounding box center [644, 127] width 690 height 42
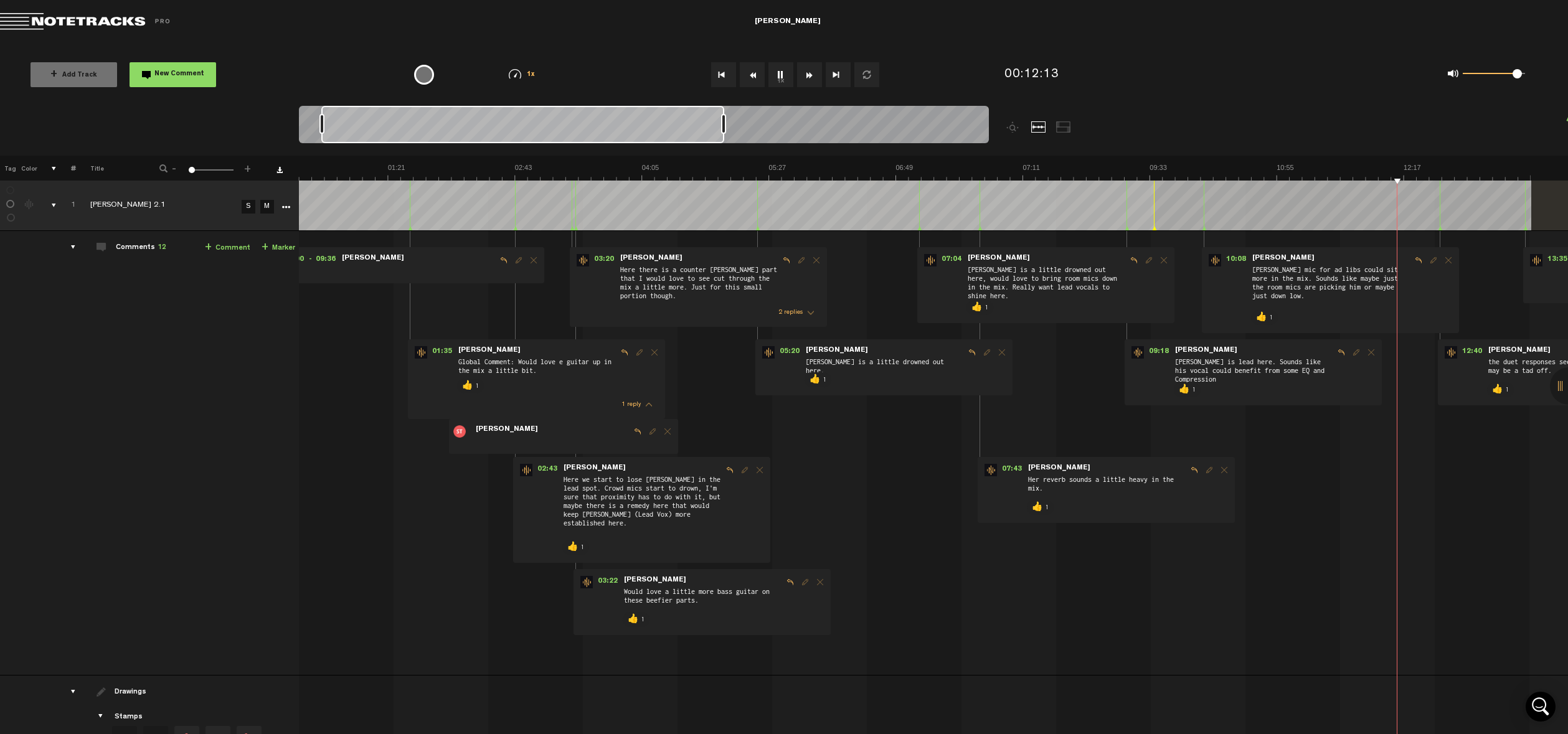
drag, startPoint x: 638, startPoint y: 131, endPoint x: 706, endPoint y: 127, distance: 68.1
click at [718, 125] on div at bounding box center [522, 125] width 403 height 38
drag, startPoint x: 679, startPoint y: 129, endPoint x: 711, endPoint y: 129, distance: 32.0
click at [711, 129] on div at bounding box center [524, 125] width 402 height 38
drag, startPoint x: 683, startPoint y: 128, endPoint x: 723, endPoint y: 124, distance: 40.2
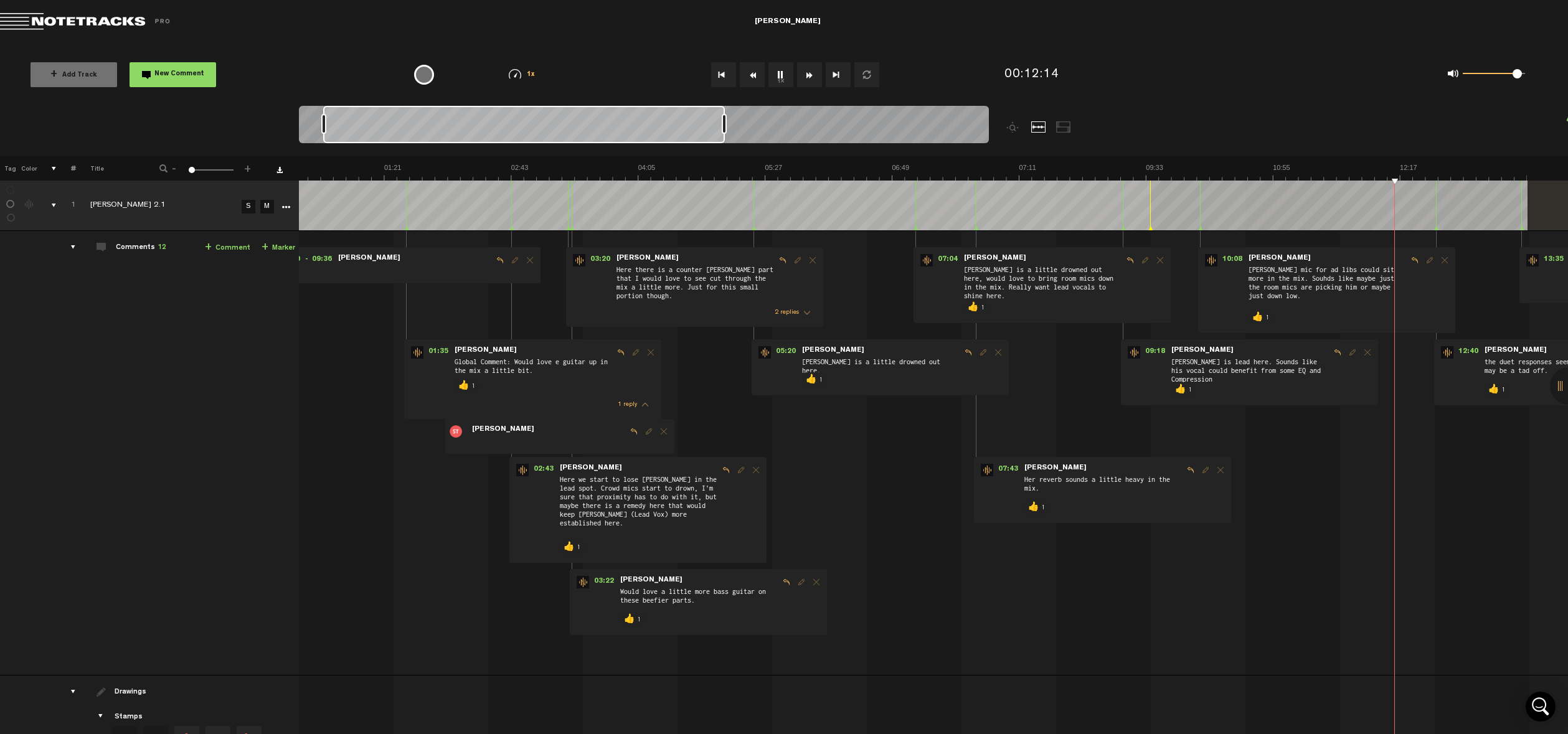
click at [723, 124] on div at bounding box center [644, 127] width 690 height 42
click at [728, 127] on div at bounding box center [644, 127] width 690 height 42
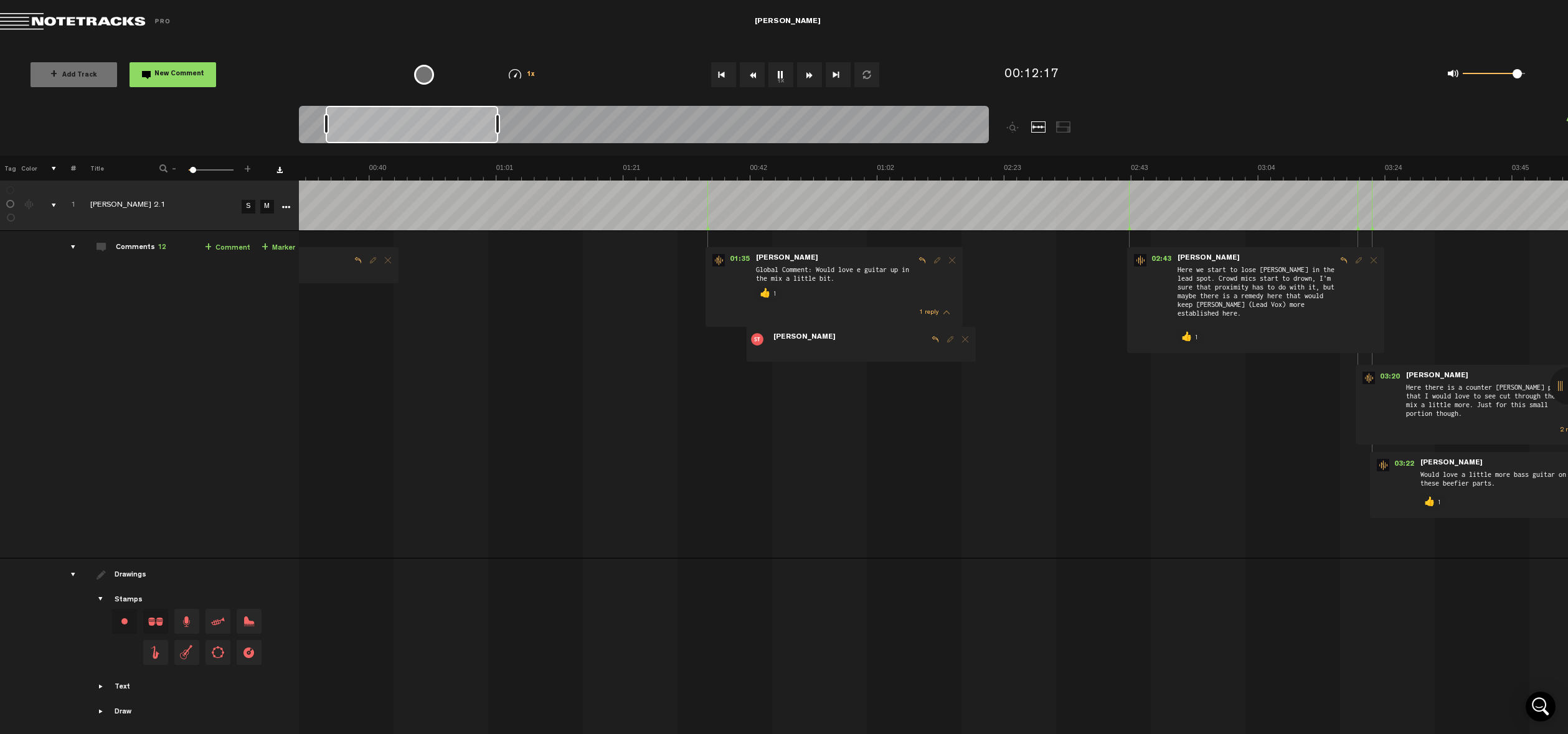
scroll to position [0, 4062]
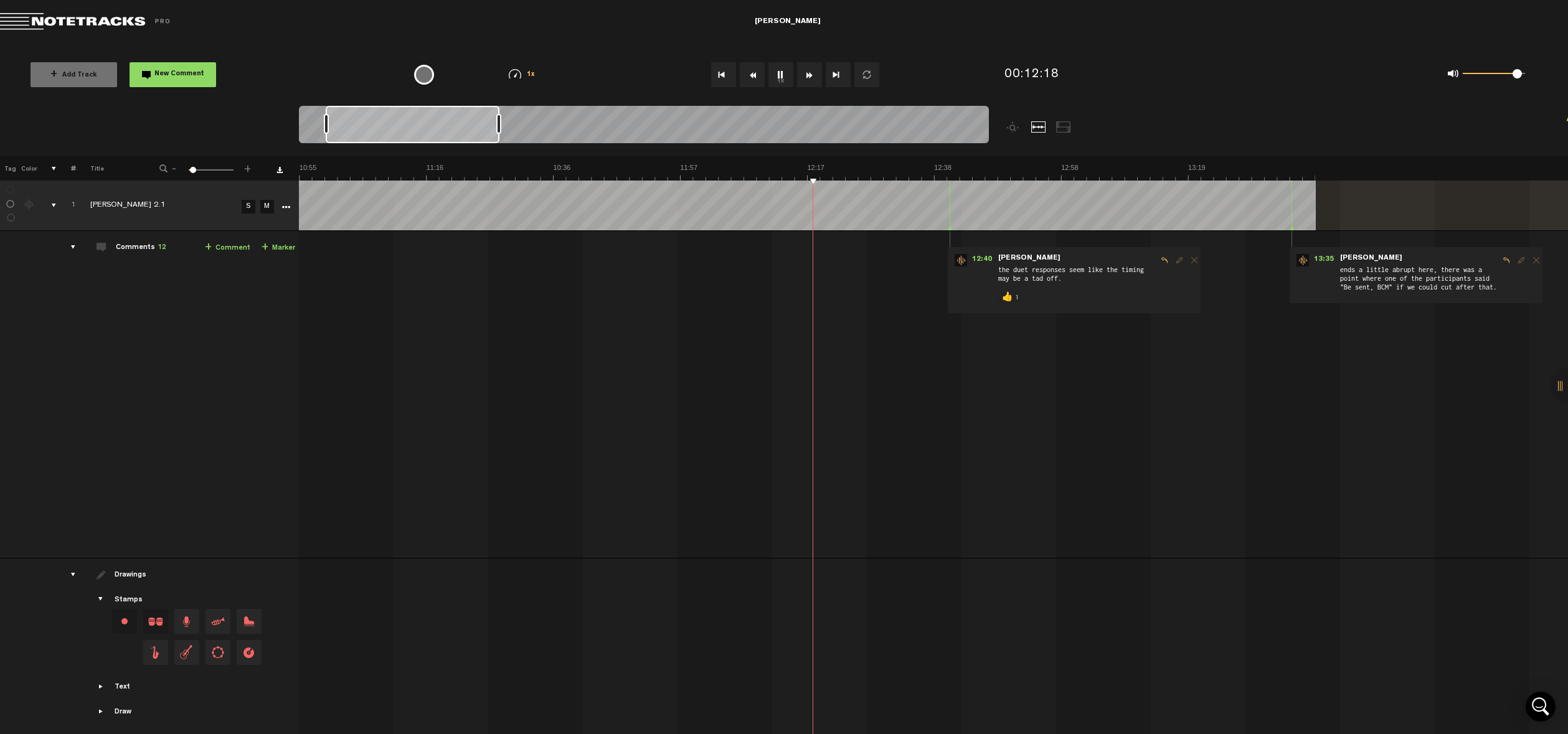
drag, startPoint x: 725, startPoint y: 127, endPoint x: 500, endPoint y: 128, distance: 225.0
click at [500, 128] on div at bounding box center [499, 124] width 5 height 20
click at [92, 196] on td "[PERSON_NAME] 2.1" at bounding box center [157, 206] width 162 height 50
click at [51, 206] on div "comments, stamps & drawings" at bounding box center [48, 205] width 19 height 13
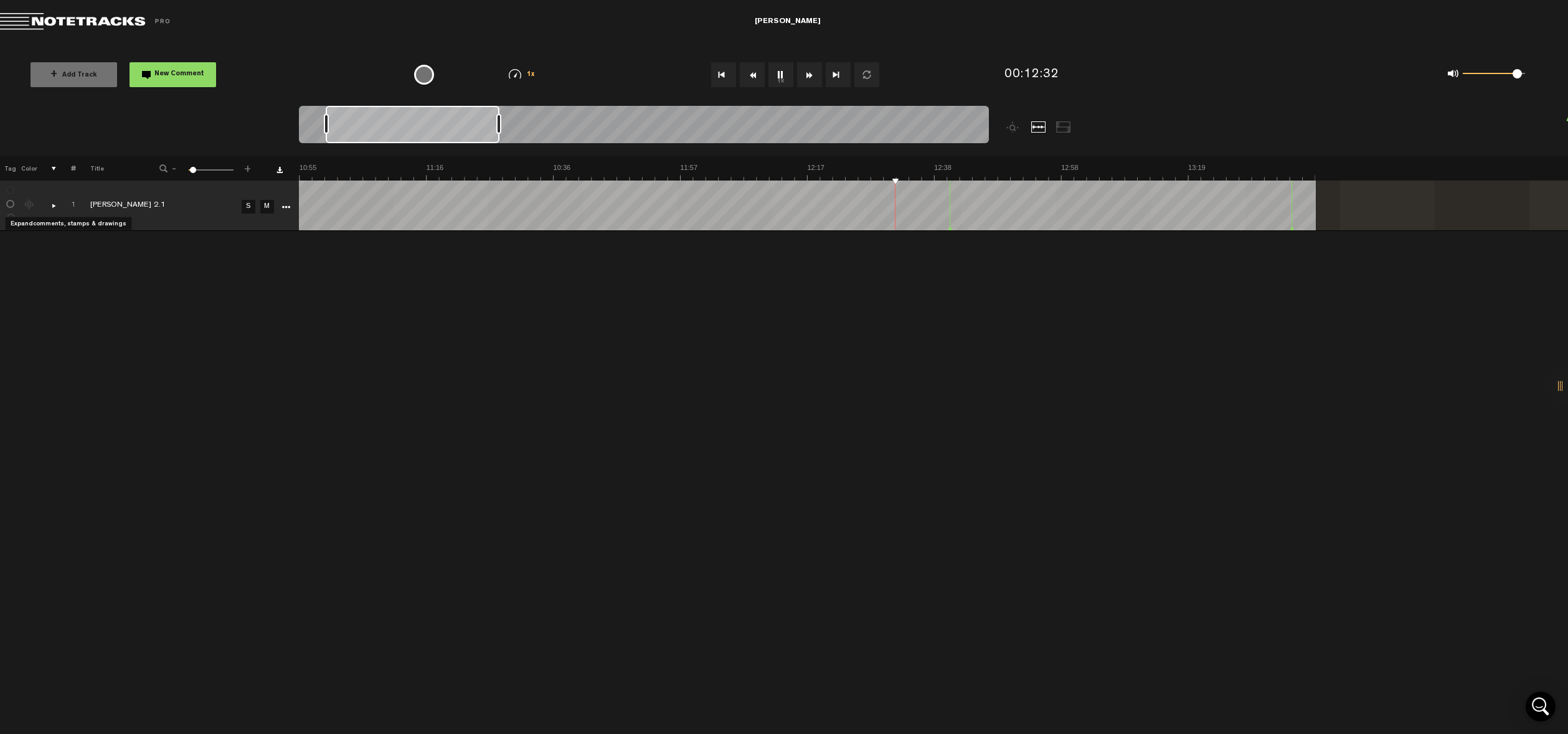
click at [51, 206] on div "comments, stamps & drawings" at bounding box center [48, 205] width 19 height 13
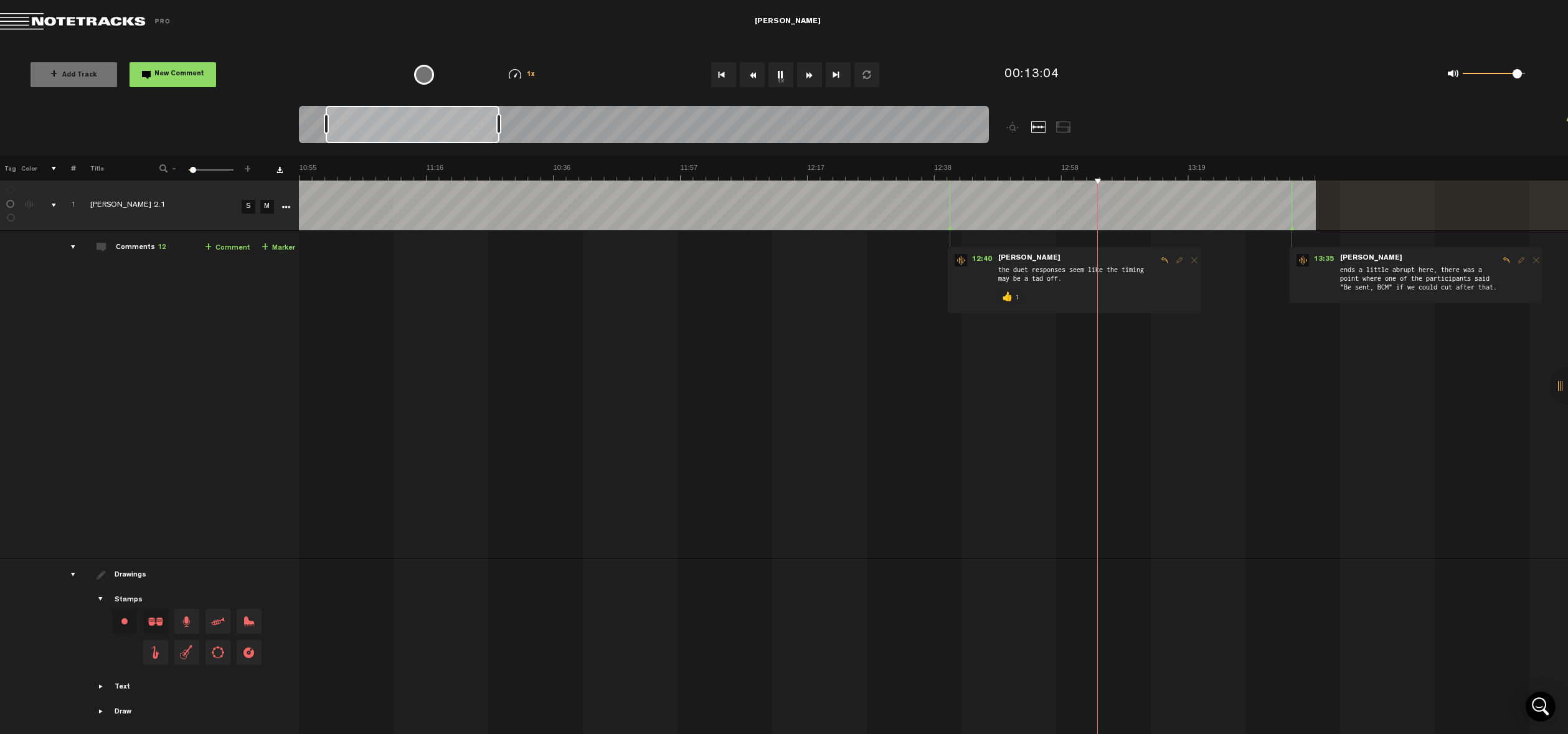
click at [965, 214] on div at bounding box center [1292, 206] width 1 height 50
drag, startPoint x: 1316, startPoint y: 178, endPoint x: 1450, endPoint y: 189, distance: 134.5
click at [965, 189] on div "+ New drawing Tag Color # Title - 1 100 4 + 1 [PERSON_NAME] 2.1 S M Export to H…" at bounding box center [784, 433] width 1568 height 555
click at [965, 127] on div at bounding box center [1064, 127] width 15 height 11
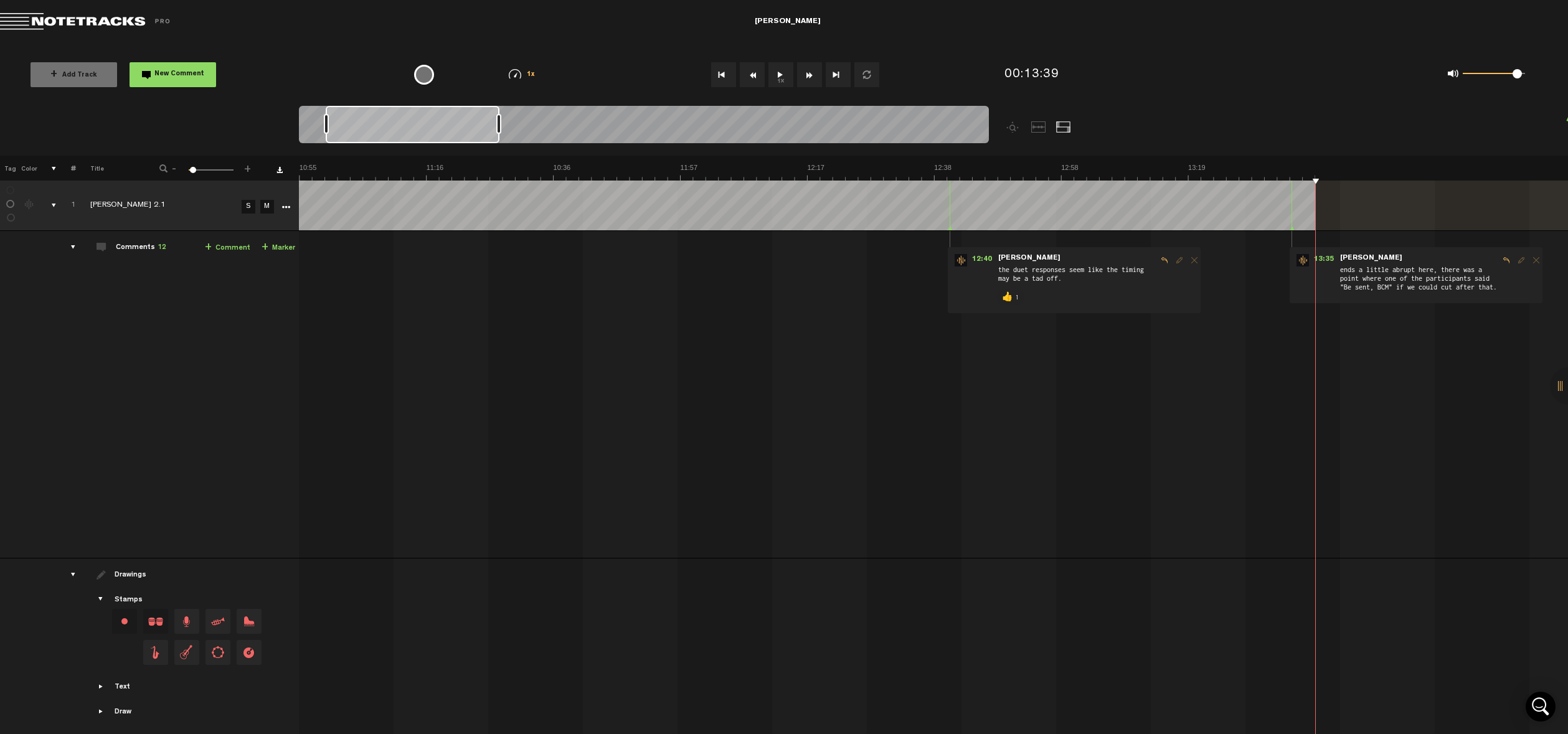
click at [965, 129] on div at bounding box center [1039, 127] width 15 height 11
click at [55, 203] on div "comments, stamps & drawings" at bounding box center [48, 205] width 19 height 13
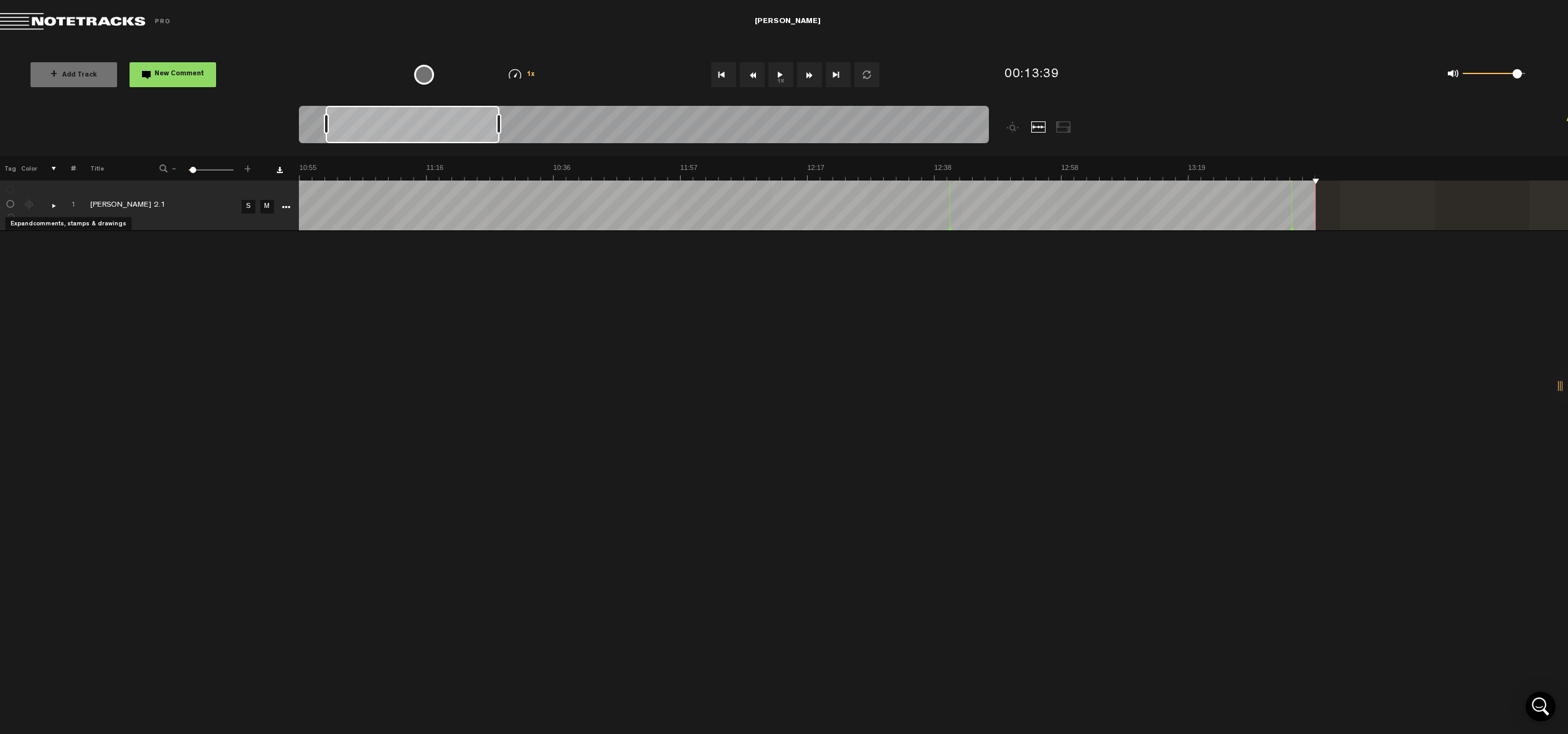
click at [55, 203] on div "comments, stamps & drawings" at bounding box center [48, 205] width 19 height 13
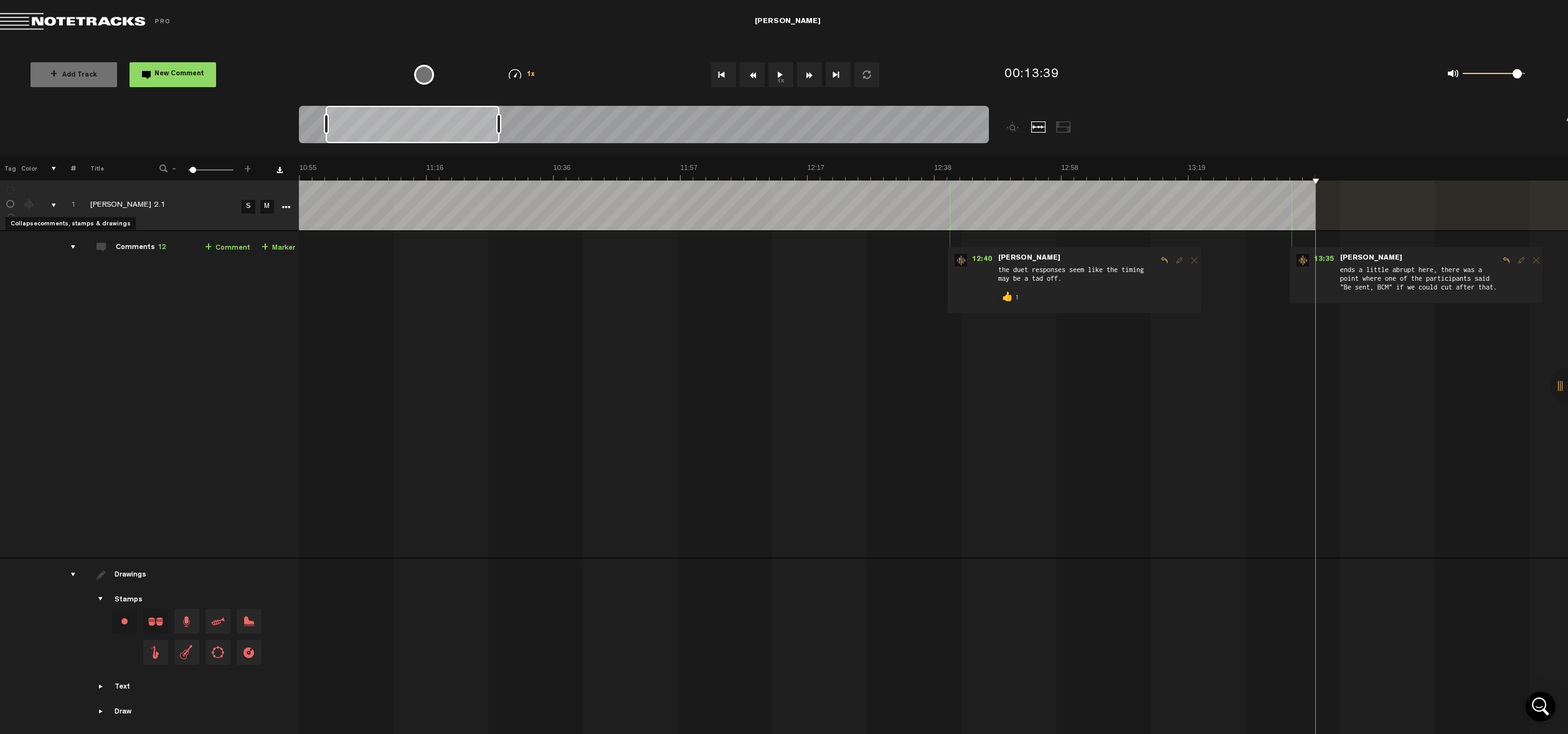
click at [55, 203] on div "comments, stamps & drawings" at bounding box center [48, 205] width 19 height 13
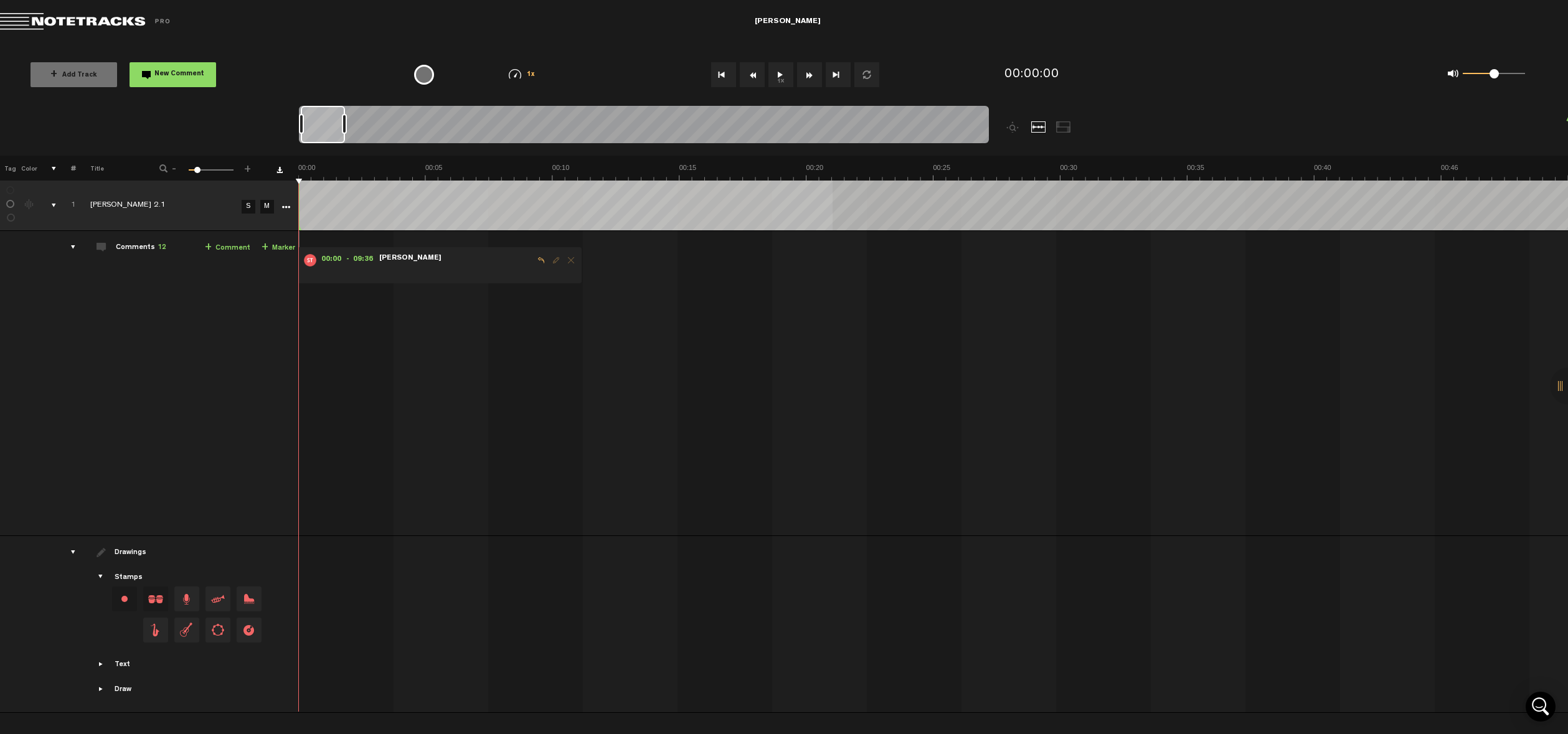
click at [833, 189] on div "+ New drawing Tag Color # Title - 1 100 16 + 1 Ben Thompson_Mix 2.1 S M Export …" at bounding box center [784, 421] width 1568 height 532
drag, startPoint x: 562, startPoint y: 164, endPoint x: 326, endPoint y: 156, distance: 236.1
click at [326, 156] on th at bounding box center [933, 168] width 1270 height 25
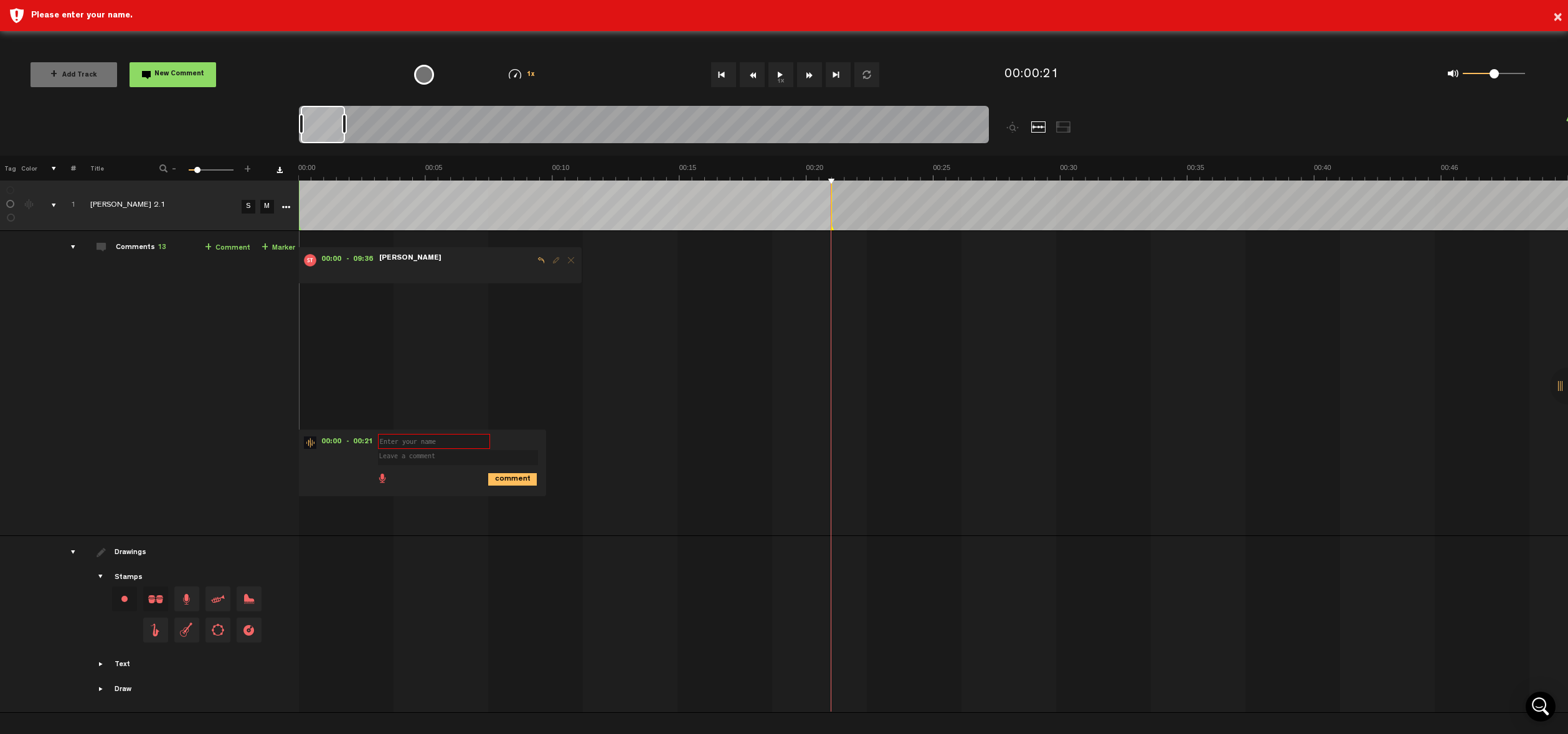
drag, startPoint x: 346, startPoint y: 175, endPoint x: 260, endPoint y: 171, distance: 86.1
click at [260, 171] on tr "Tag Color # Title - 1 100 16 +" at bounding box center [784, 168] width 1568 height 25
click at [1560, 15] on button "×" at bounding box center [1557, 18] width 9 height 25
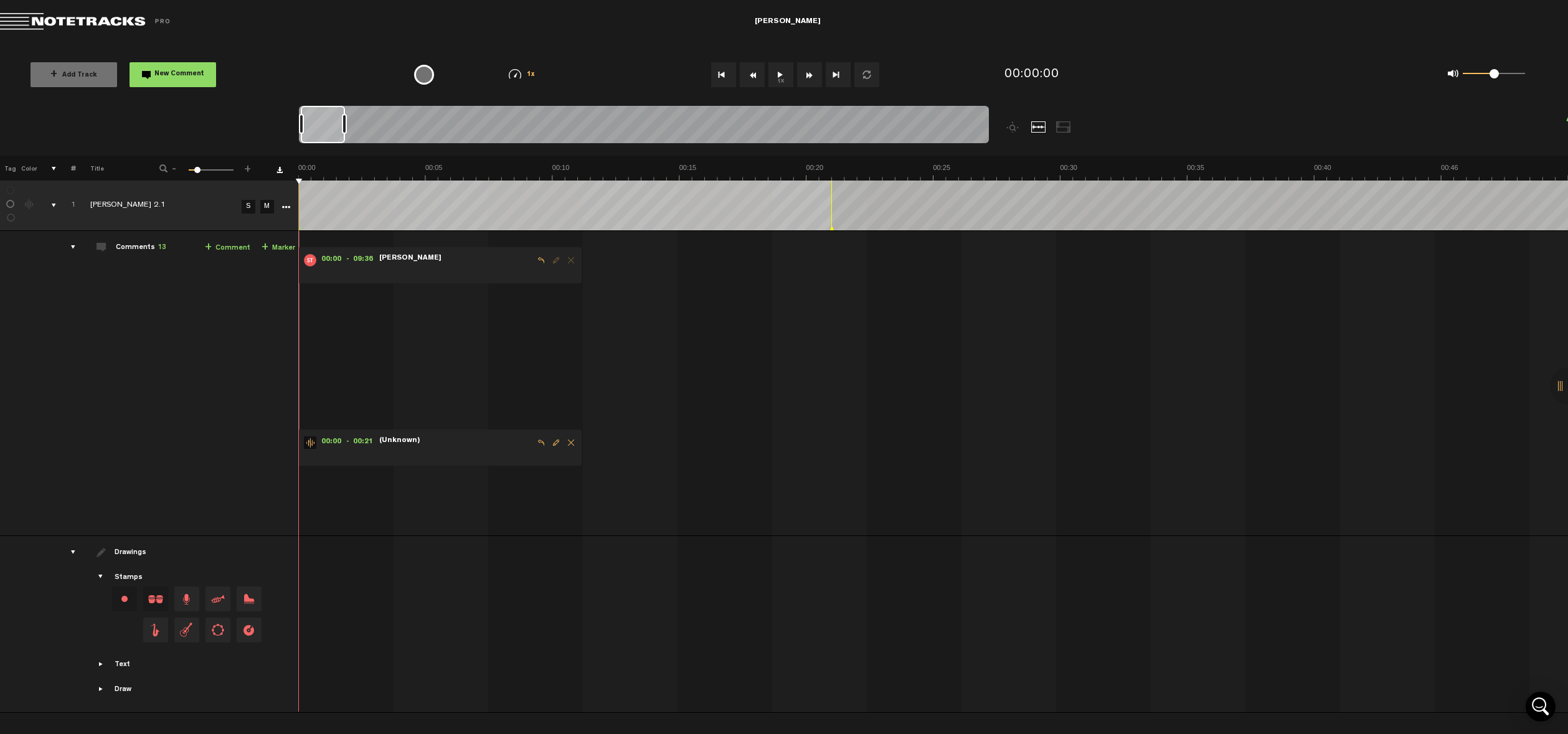
click at [575, 443] on span "Delete comment" at bounding box center [571, 443] width 15 height 9
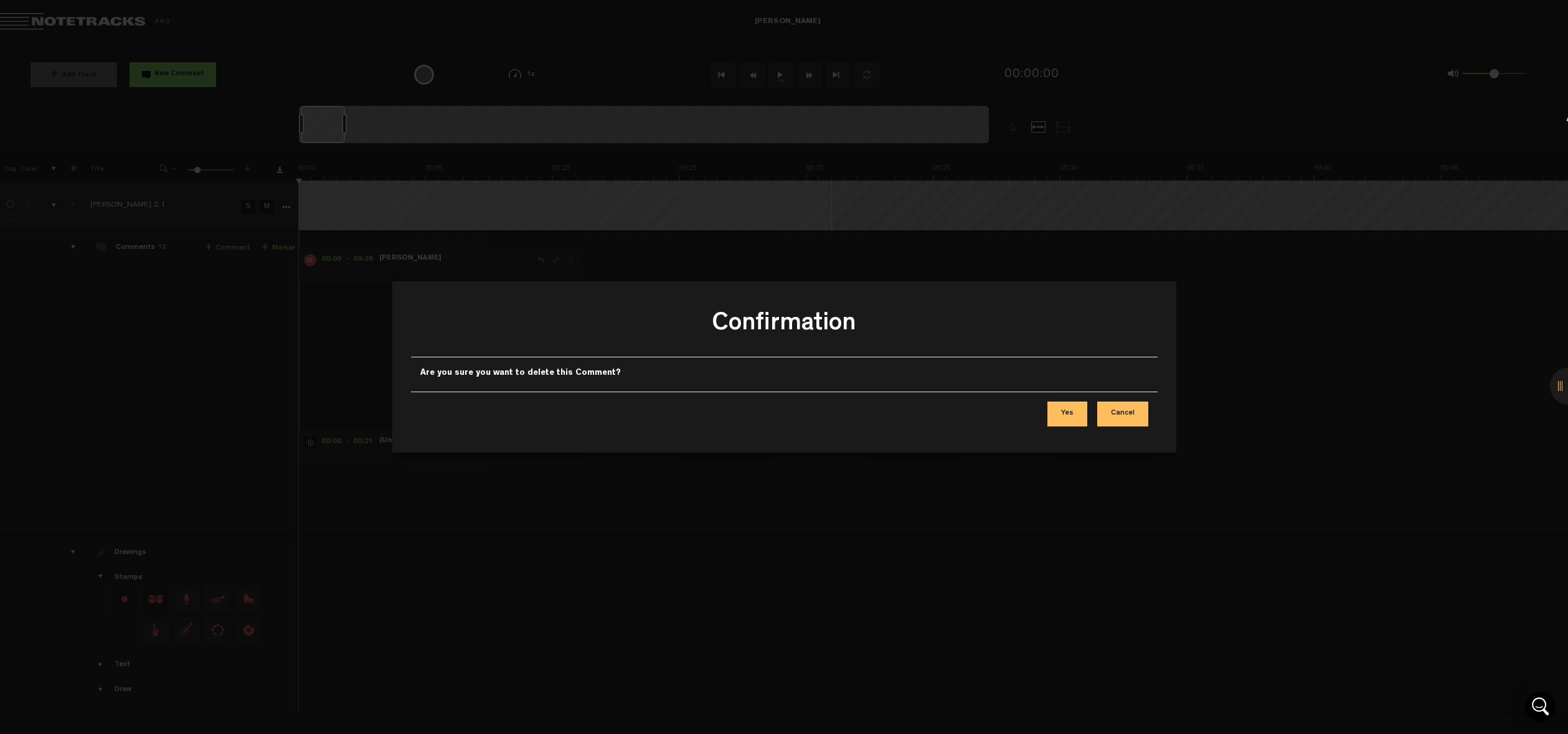
click at [1056, 418] on button "Yes" at bounding box center [1067, 414] width 40 height 25
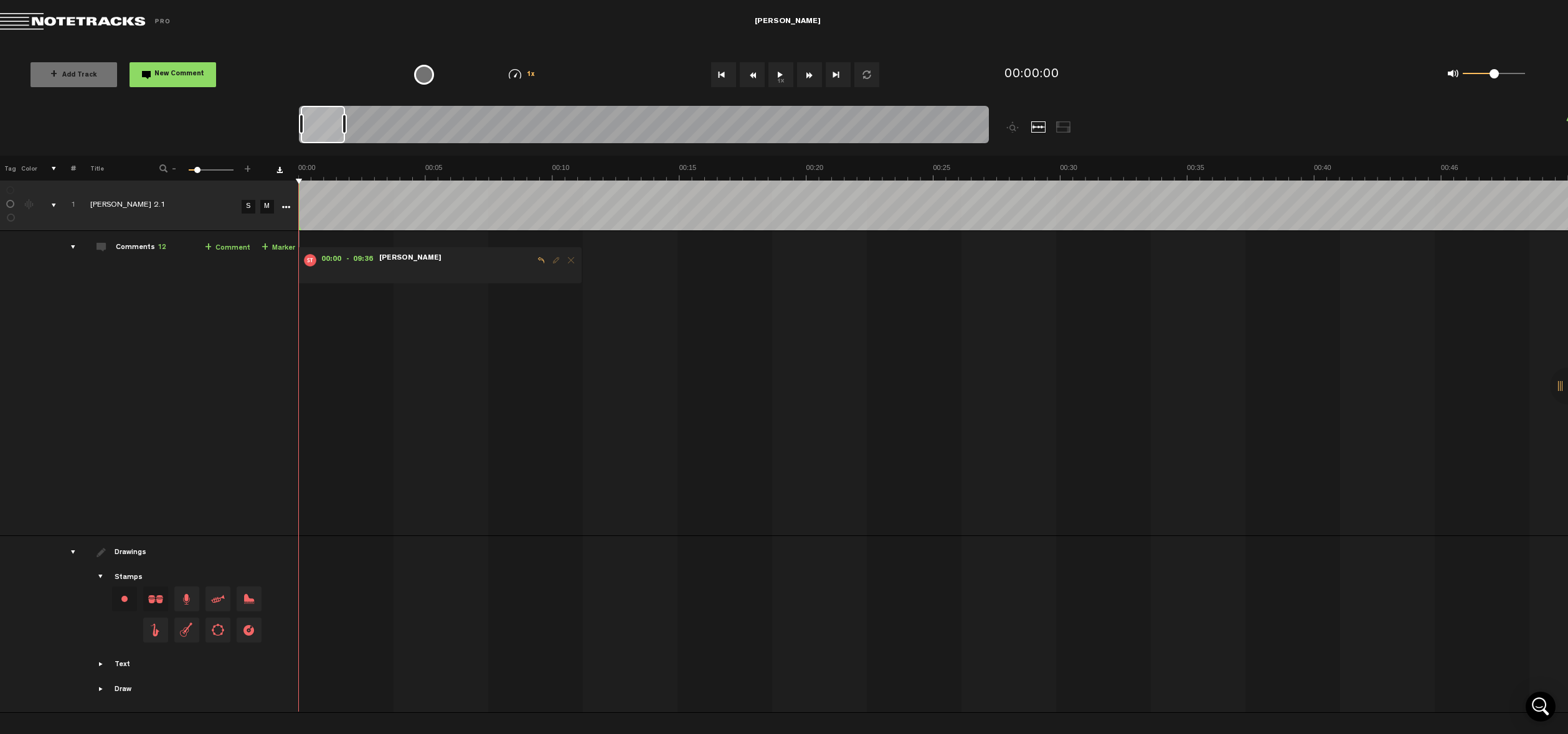
click at [568, 263] on span "Delete comment" at bounding box center [571, 260] width 15 height 9
click at [574, 262] on span "Delete comment" at bounding box center [571, 260] width 15 height 9
